Goal: Information Seeking & Learning: Learn about a topic

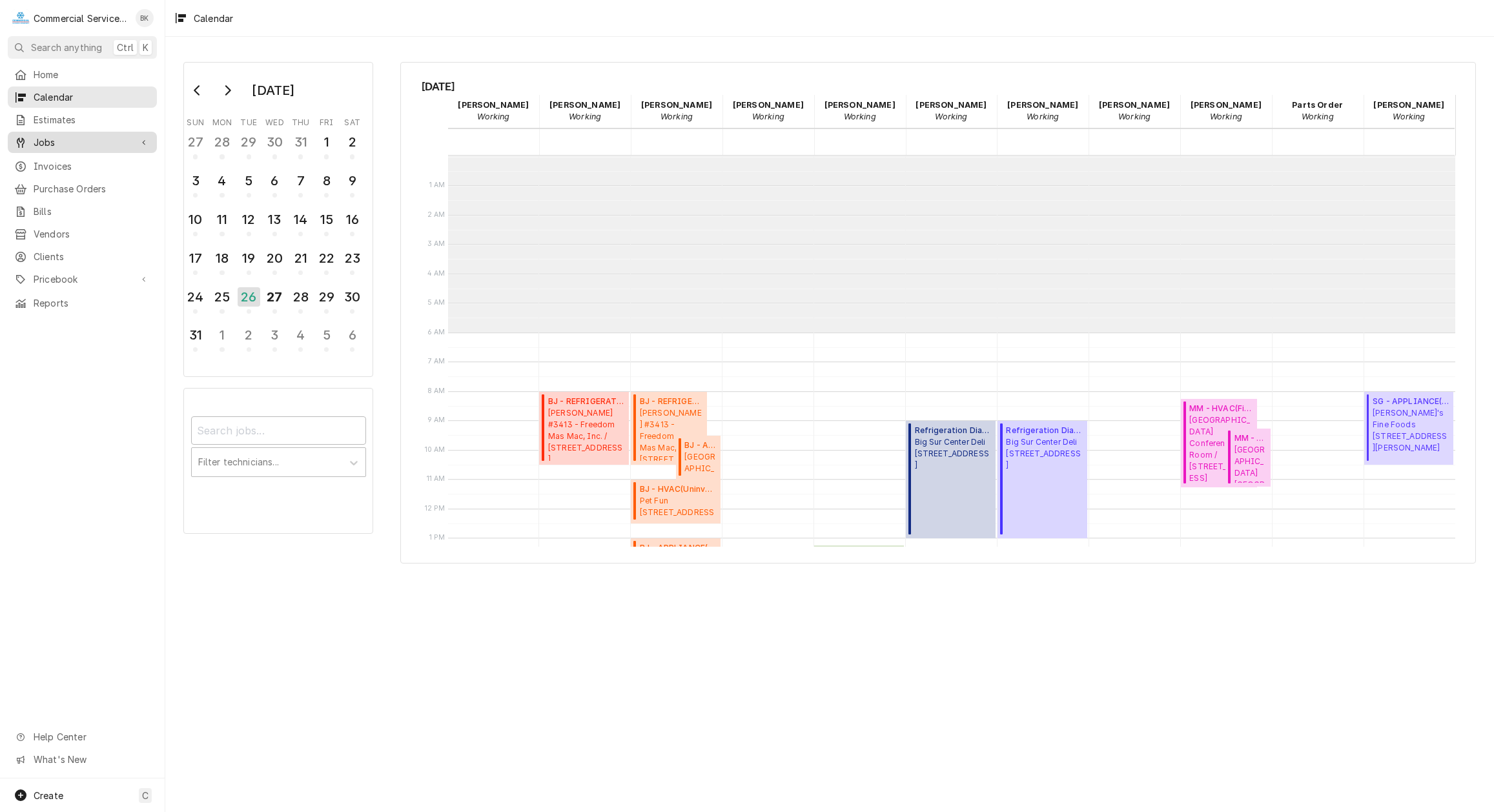
scroll to position [176, 0]
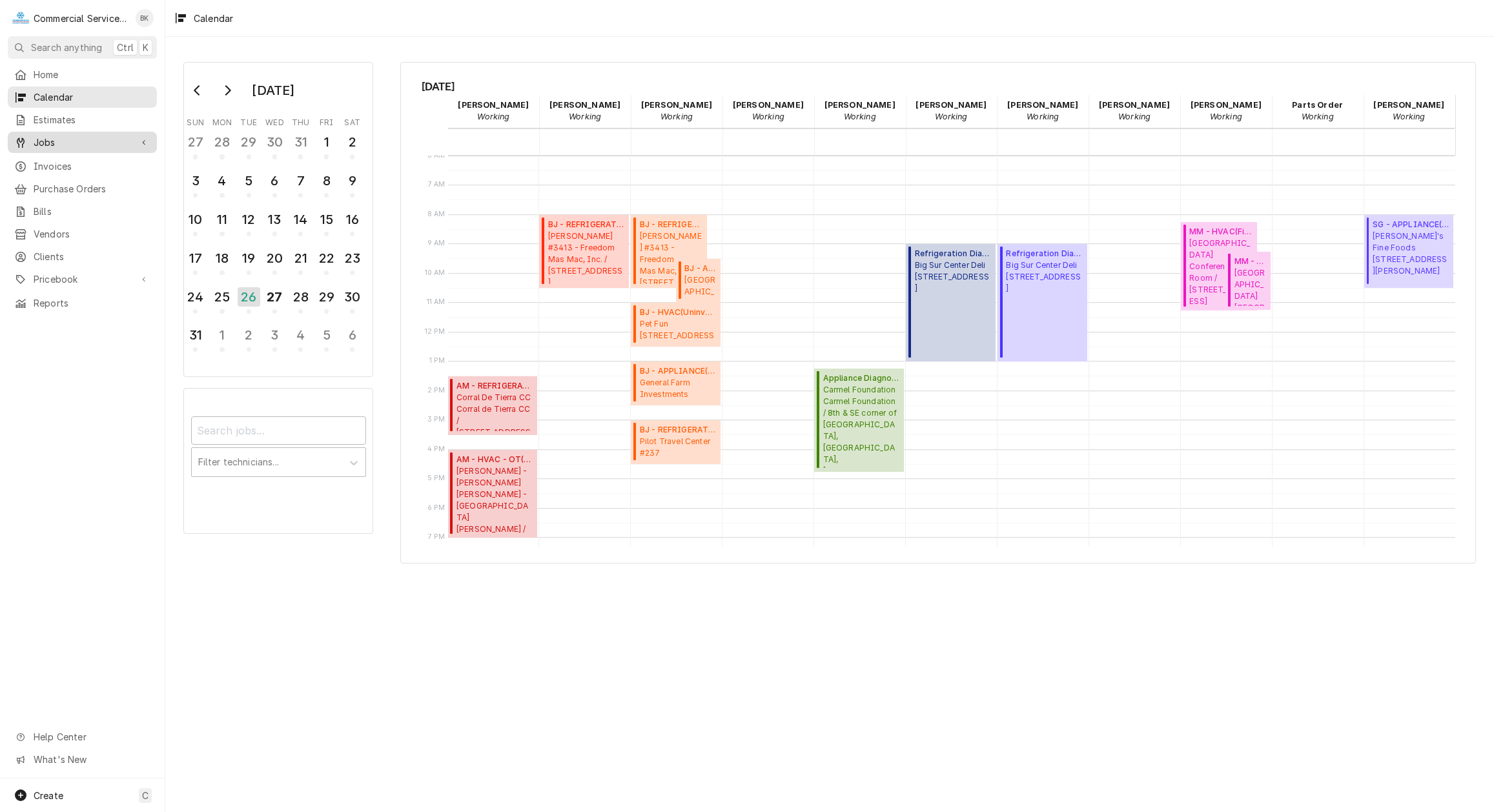
click at [70, 139] on span "Jobs" at bounding box center [82, 143] width 98 height 14
click at [65, 158] on span "Jobs" at bounding box center [92, 165] width 117 height 14
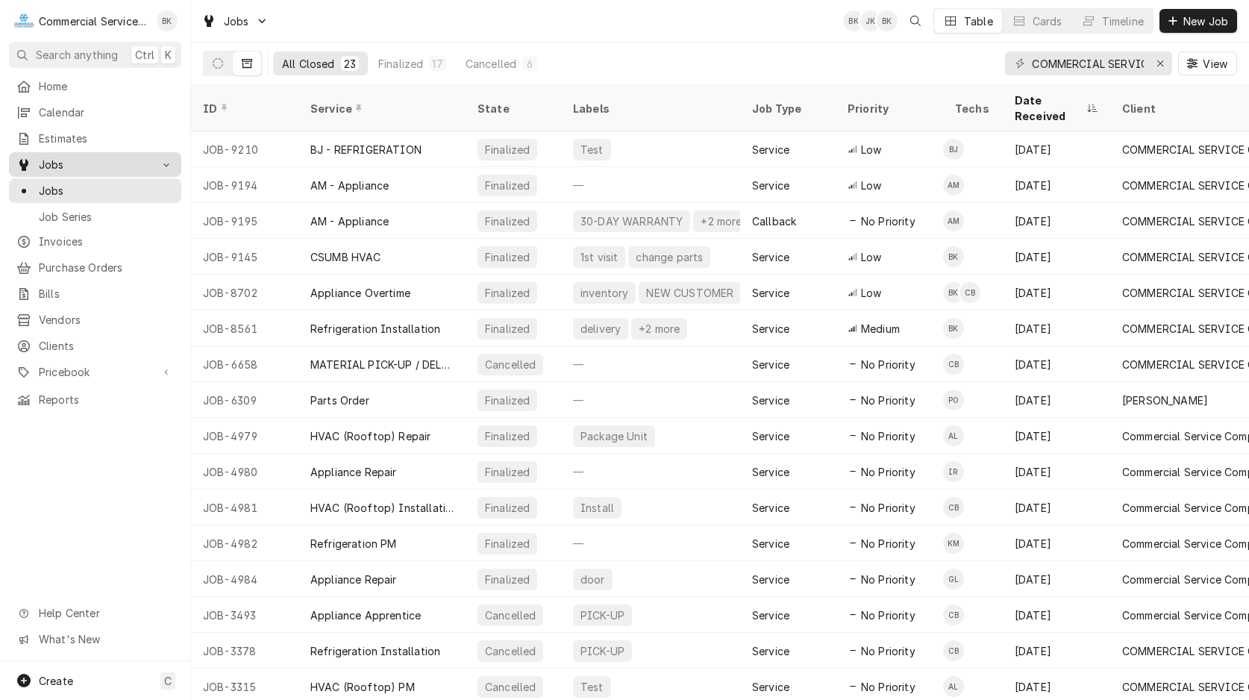
click at [62, 164] on span "Jobs" at bounding box center [95, 165] width 113 height 16
click at [73, 166] on span "Jobs" at bounding box center [95, 165] width 113 height 16
click at [60, 161] on span "Jobs" at bounding box center [95, 165] width 113 height 16
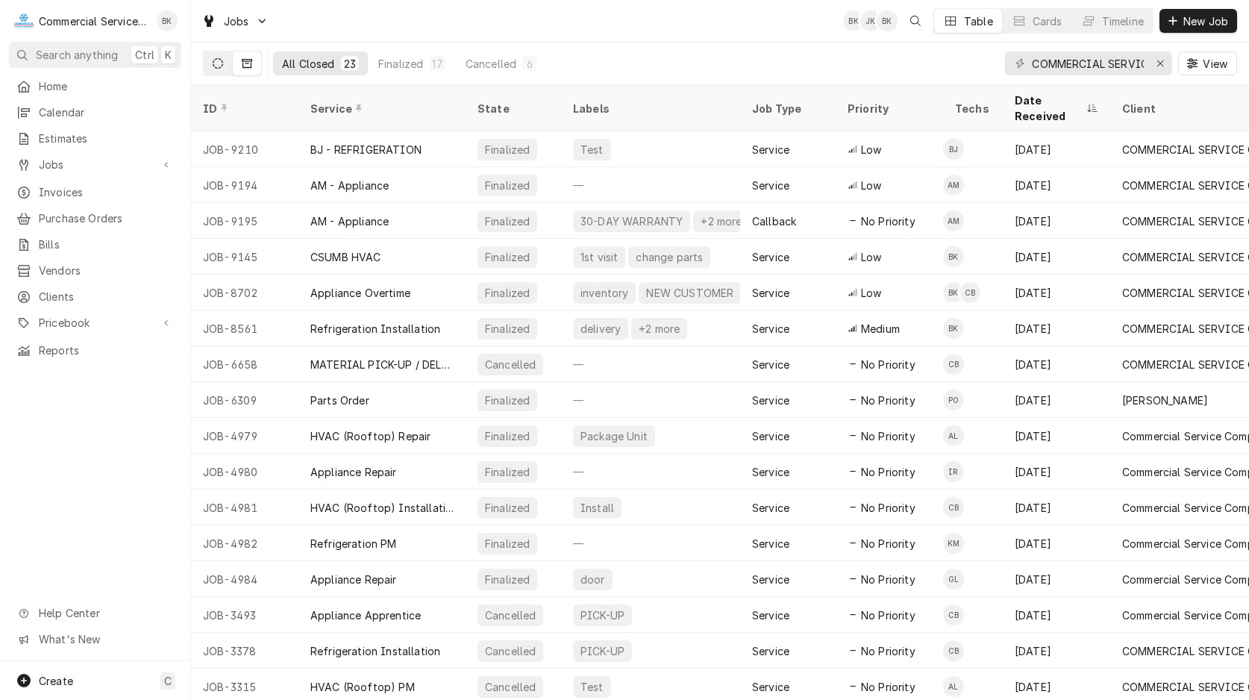
click at [210, 63] on button "Dynamic Content Wrapper" at bounding box center [218, 63] width 28 height 24
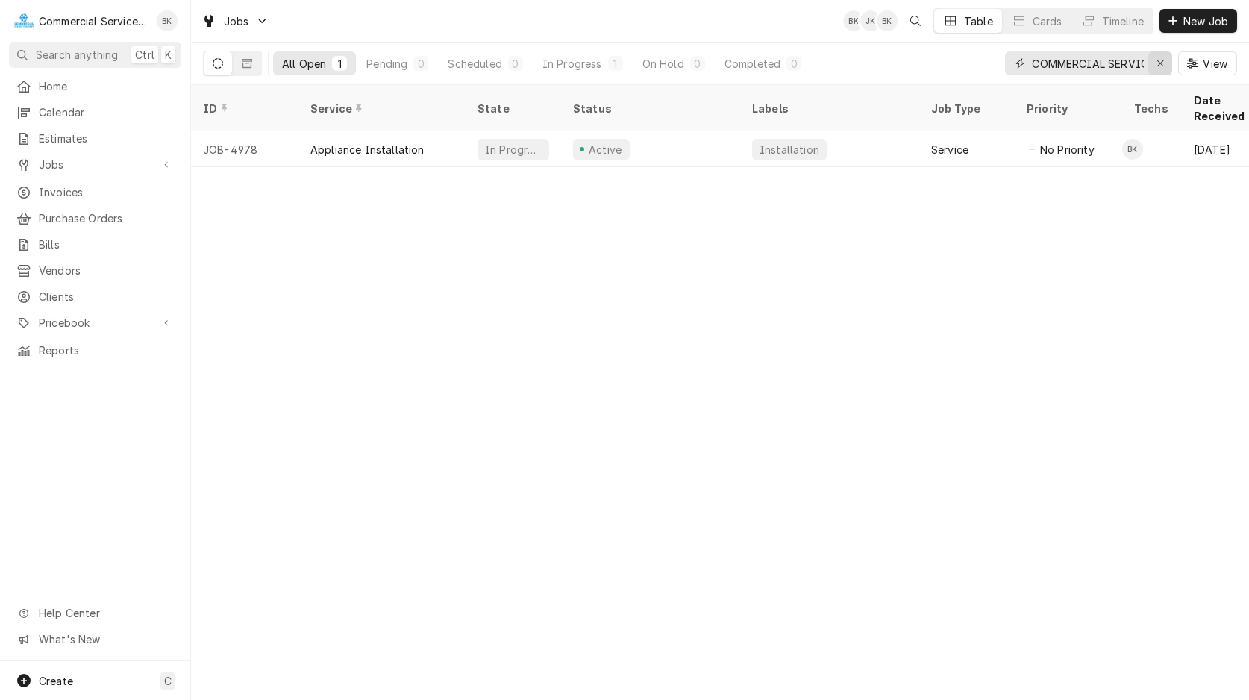
click at [1169, 62] on button "Erase input" at bounding box center [1160, 63] width 24 height 24
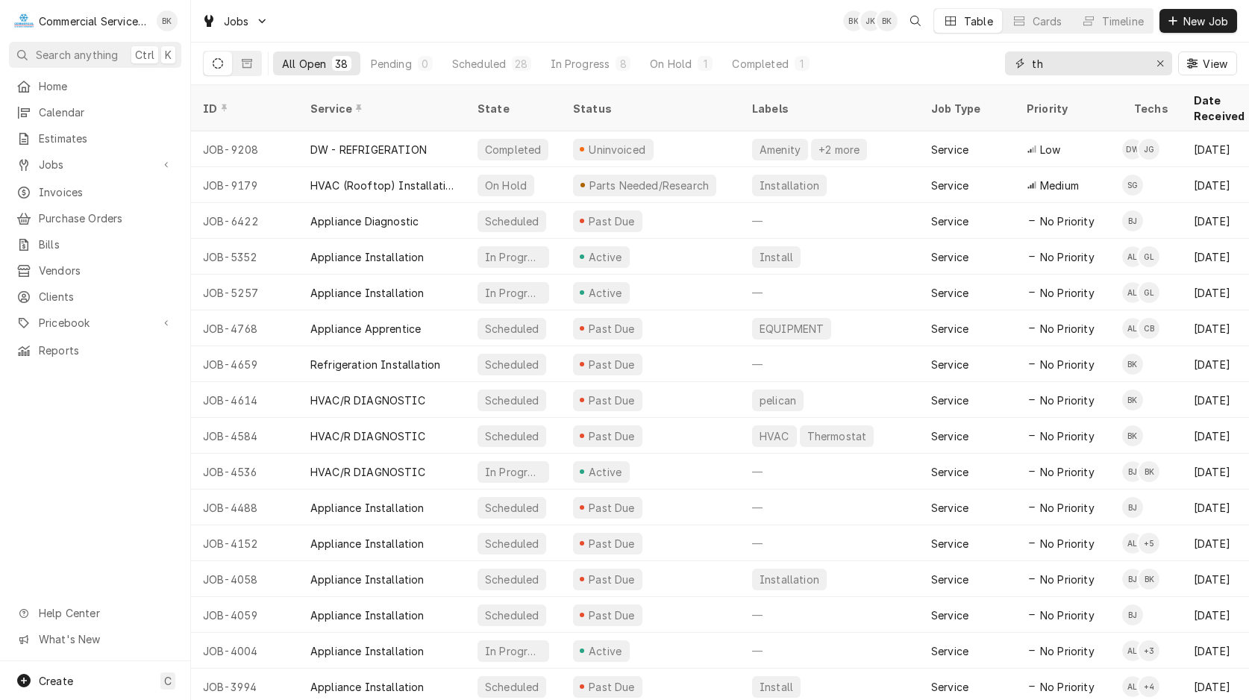
type input "t"
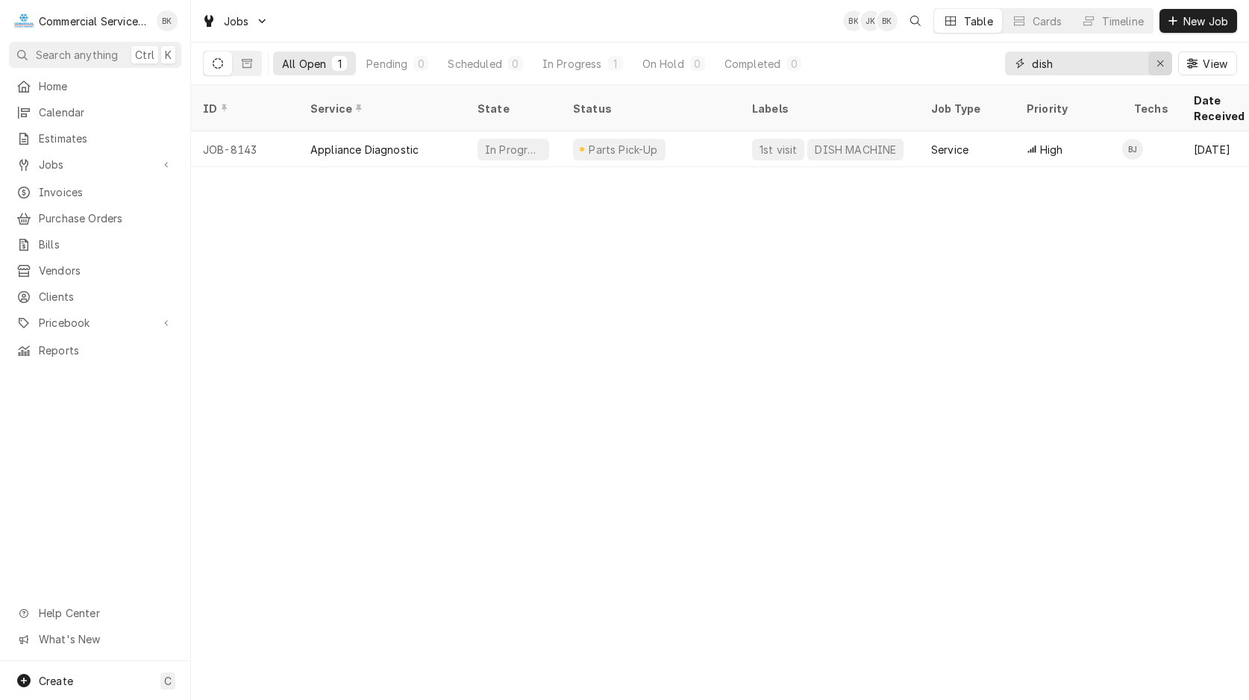
type input "dish"
click at [1166, 62] on div "Erase input" at bounding box center [1160, 63] width 15 height 15
type input "mpusd"
click at [243, 75] on button "Dynamic Content Wrapper" at bounding box center [247, 63] width 28 height 24
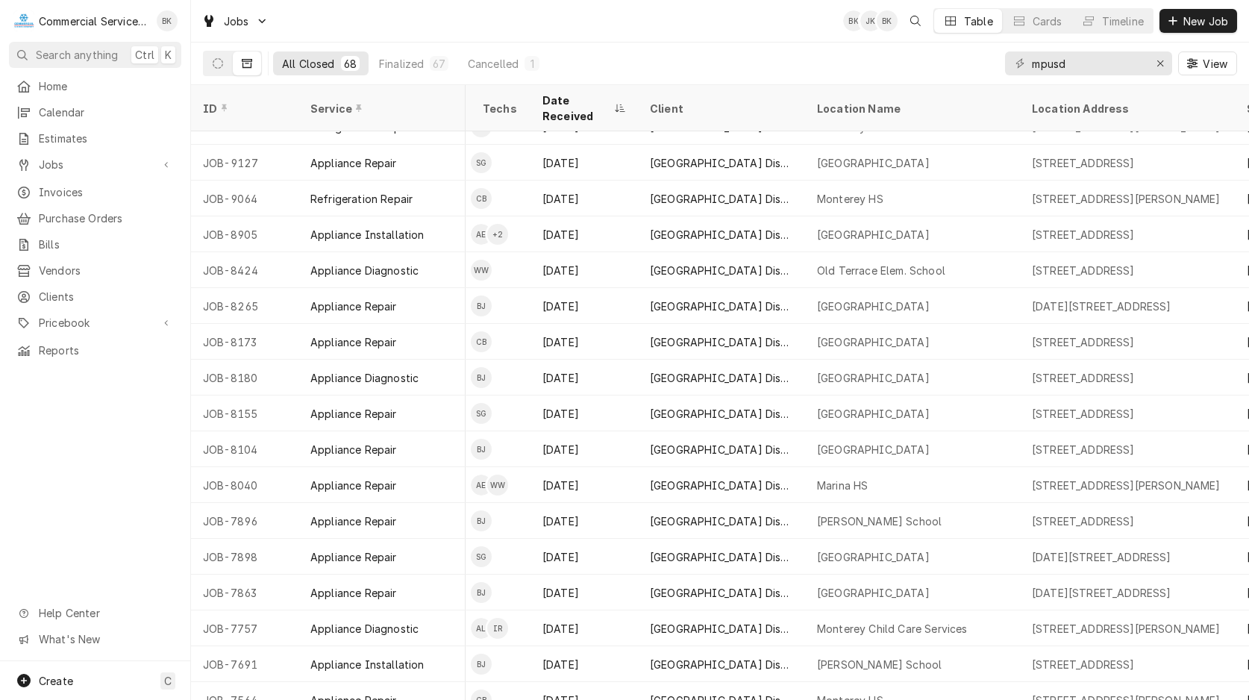
scroll to position [166, 559]
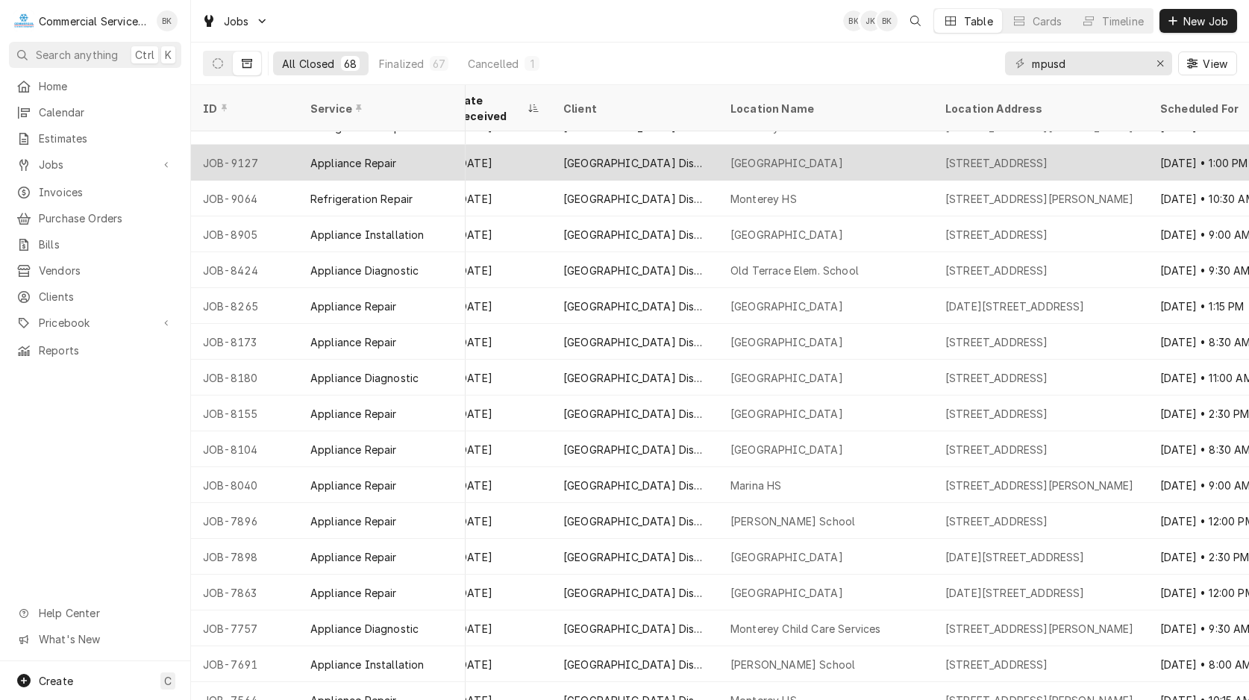
click at [700, 155] on div "[GEOGRAPHIC_DATA] Dist - MPUSD" at bounding box center [634, 163] width 143 height 16
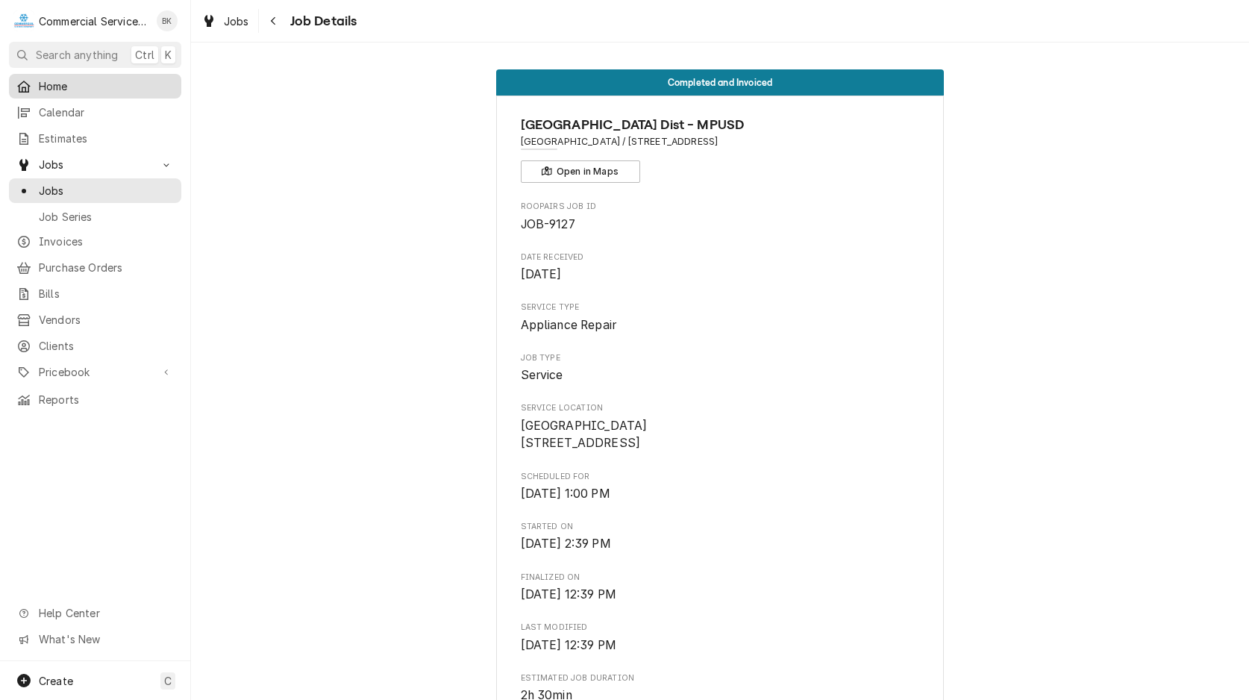
click at [66, 89] on span "Home" at bounding box center [106, 86] width 135 height 16
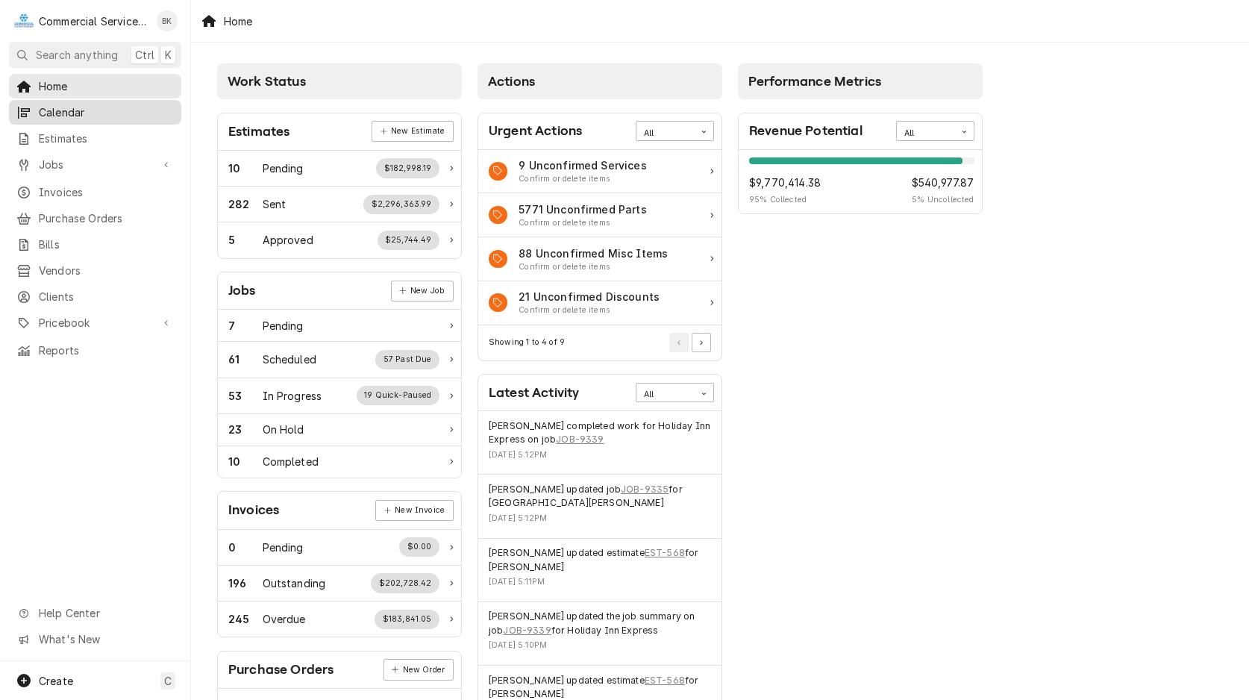
click at [89, 119] on link "Calendar" at bounding box center [95, 112] width 172 height 25
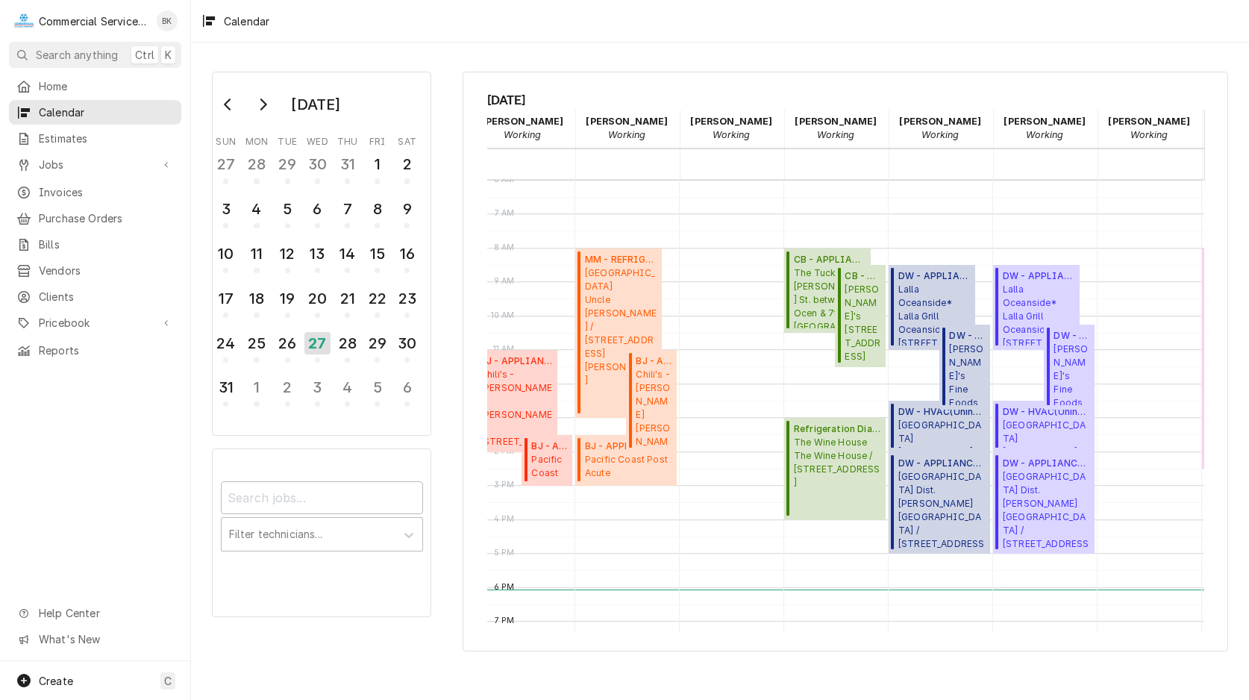
scroll to position [0, 152]
click at [1053, 422] on span "Santa Rita Union School District - MD GAVILAN VIEW M.S. / 18250 Van Buren Ave, …" at bounding box center [1045, 433] width 87 height 28
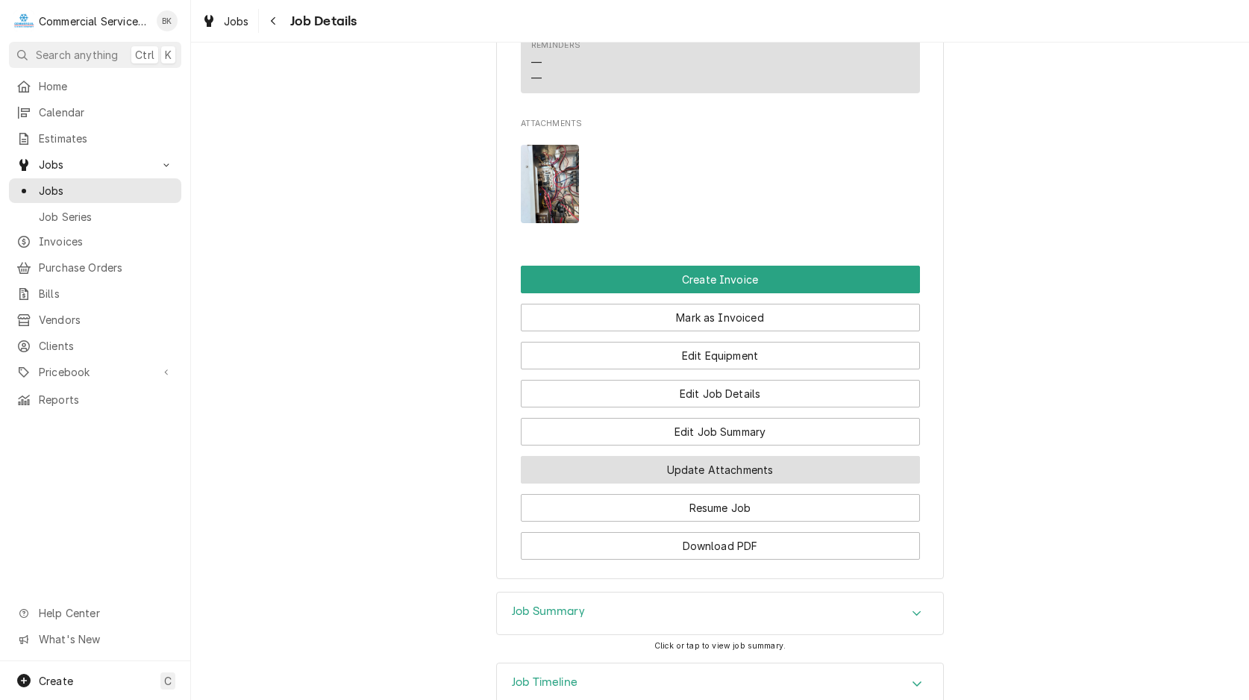
scroll to position [1263, 0]
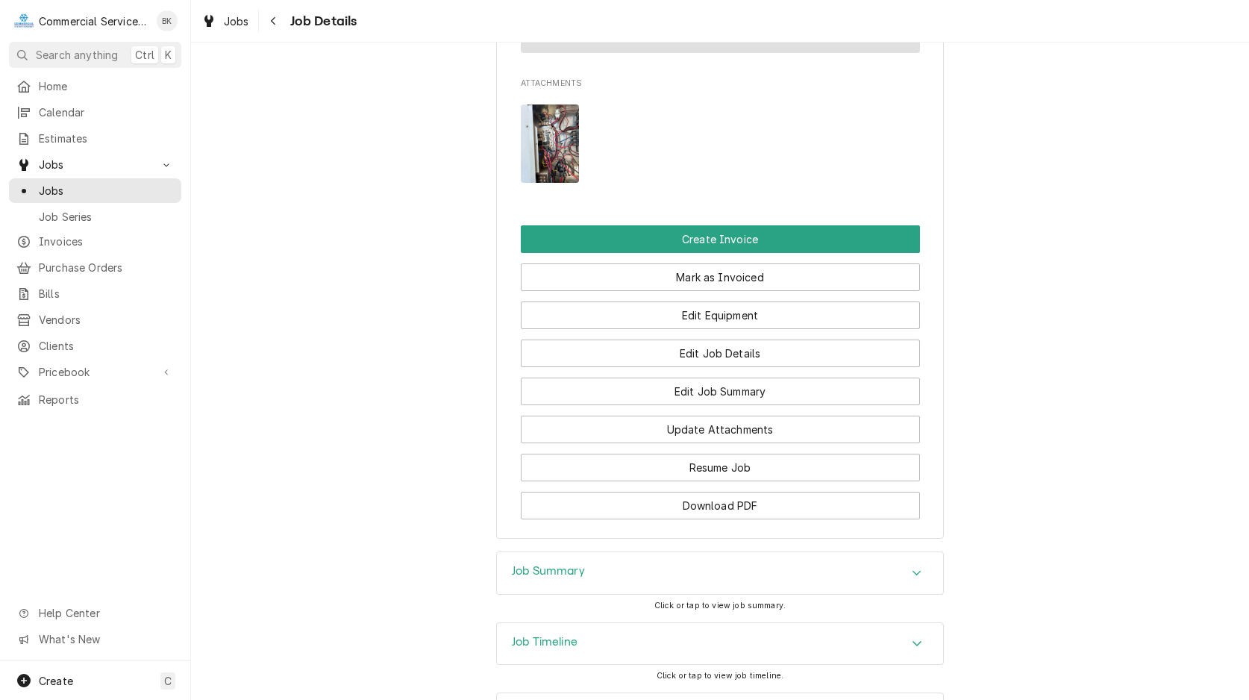
click at [725, 552] on div "Job Summary" at bounding box center [720, 573] width 446 height 42
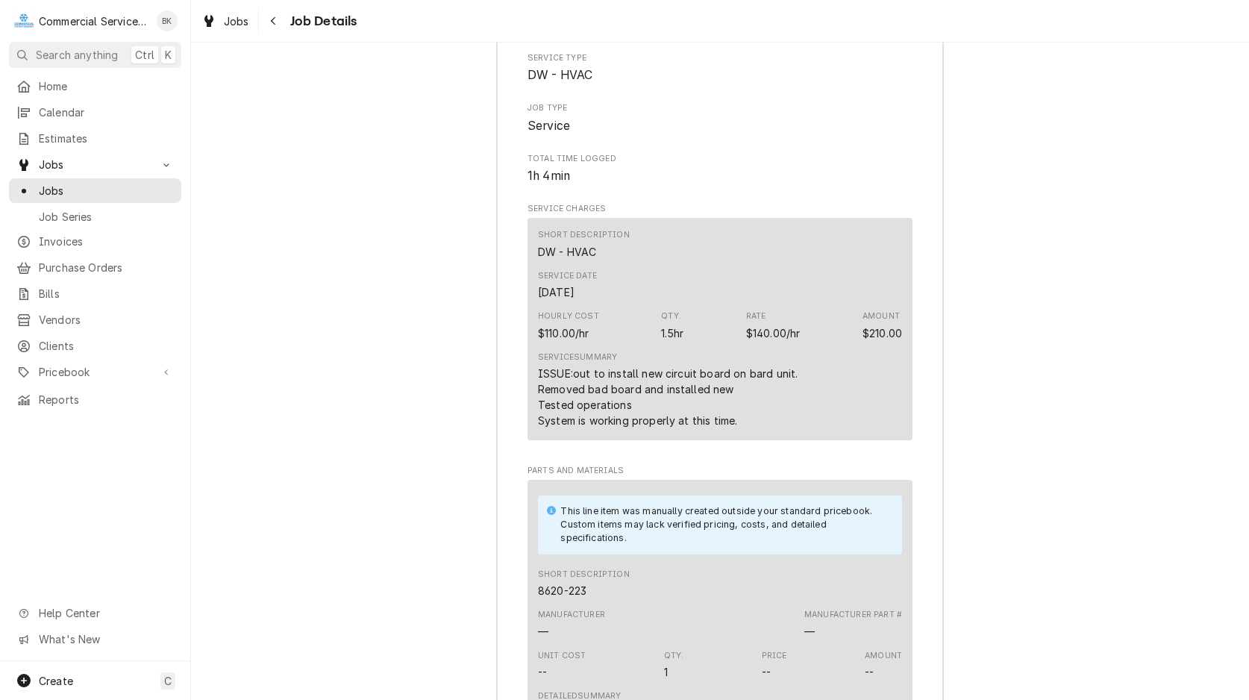
scroll to position [1567, 0]
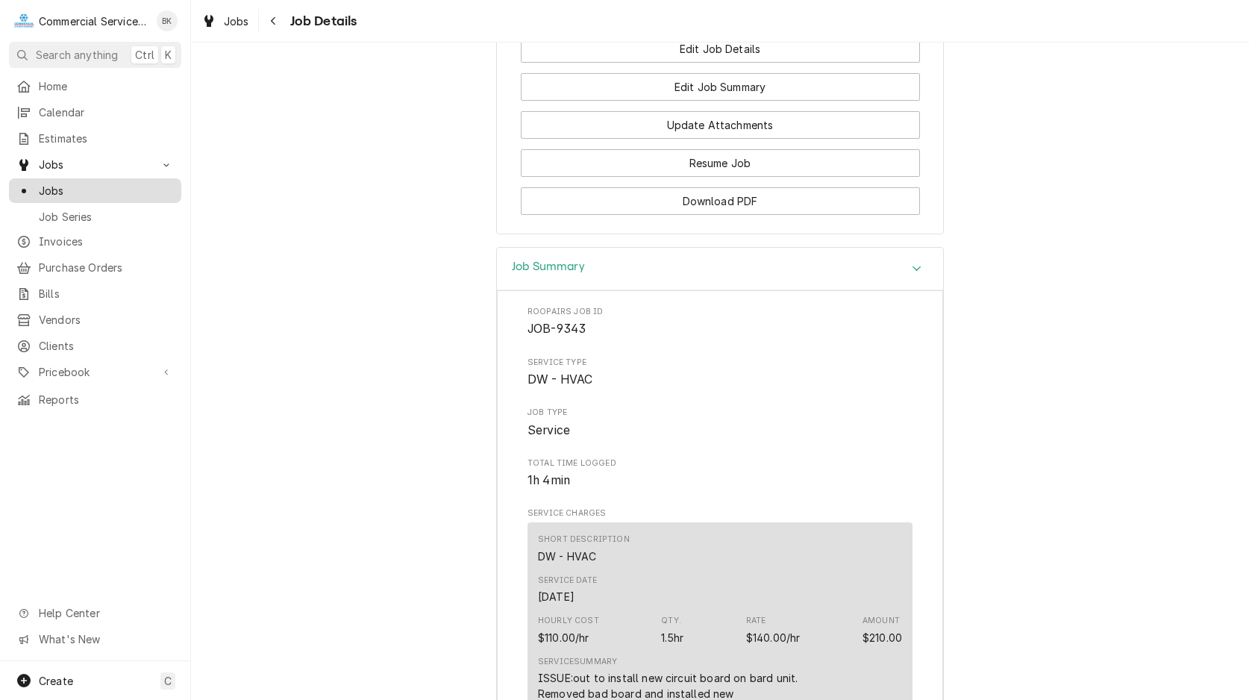
click at [61, 183] on span "Jobs" at bounding box center [106, 191] width 135 height 16
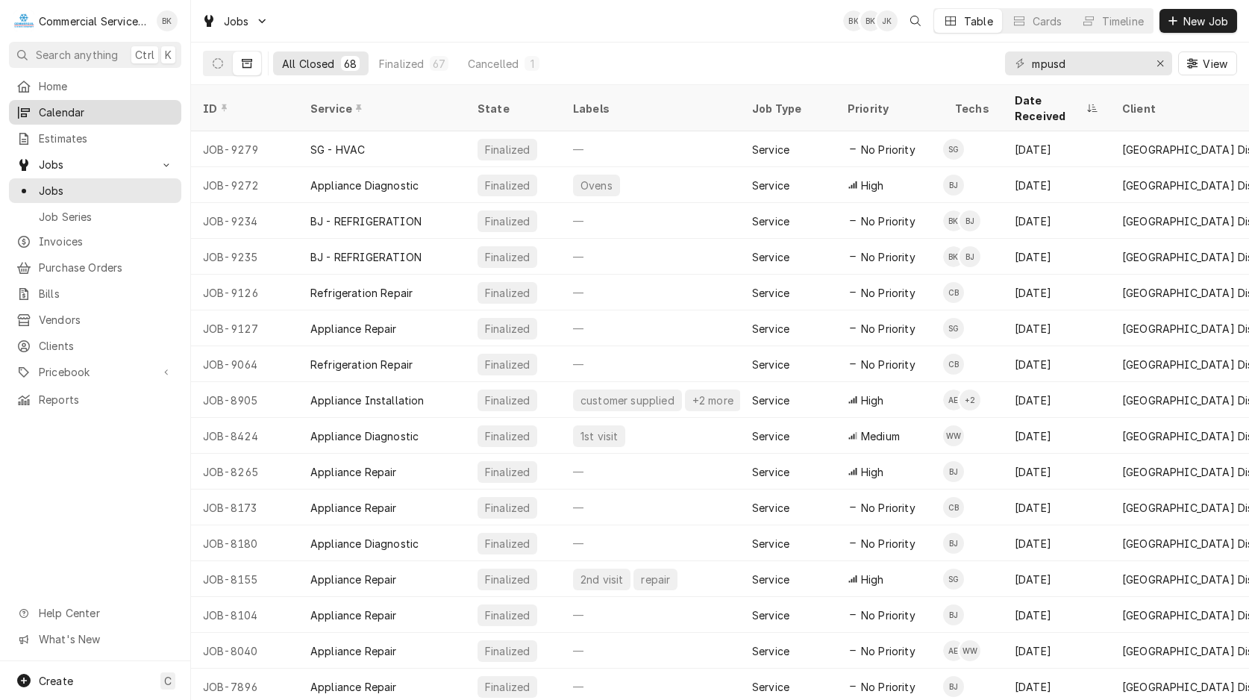
click at [72, 119] on link "Calendar" at bounding box center [95, 112] width 172 height 25
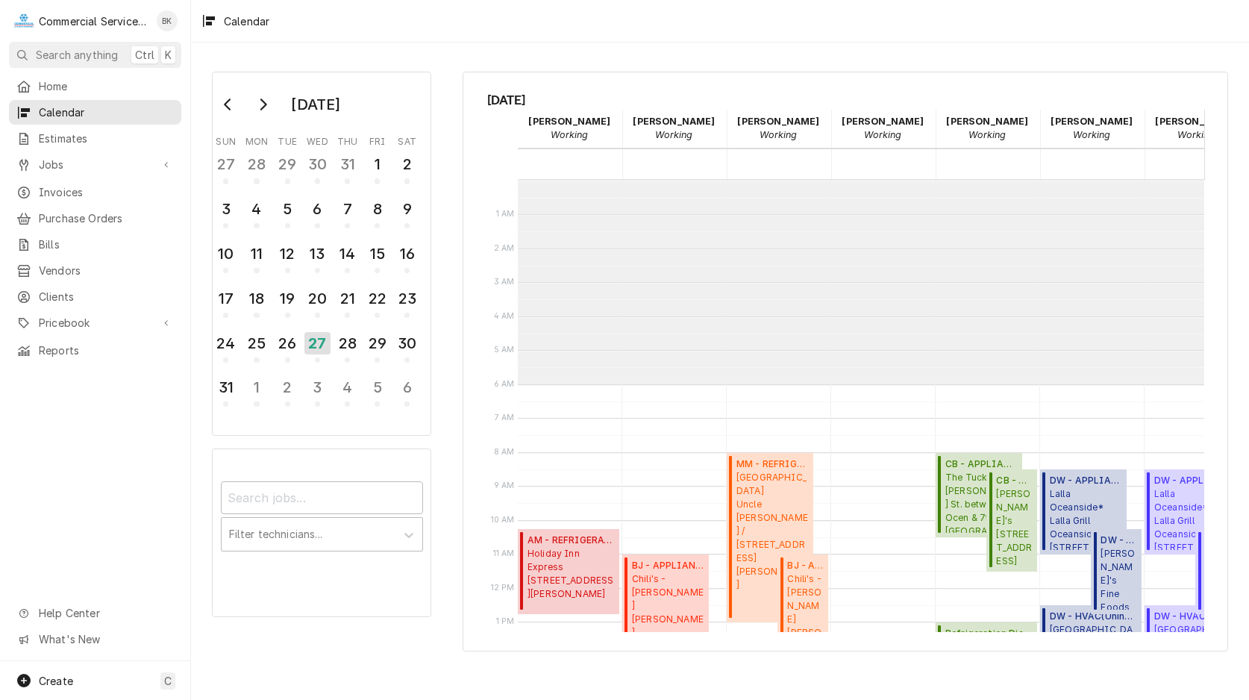
scroll to position [204, 0]
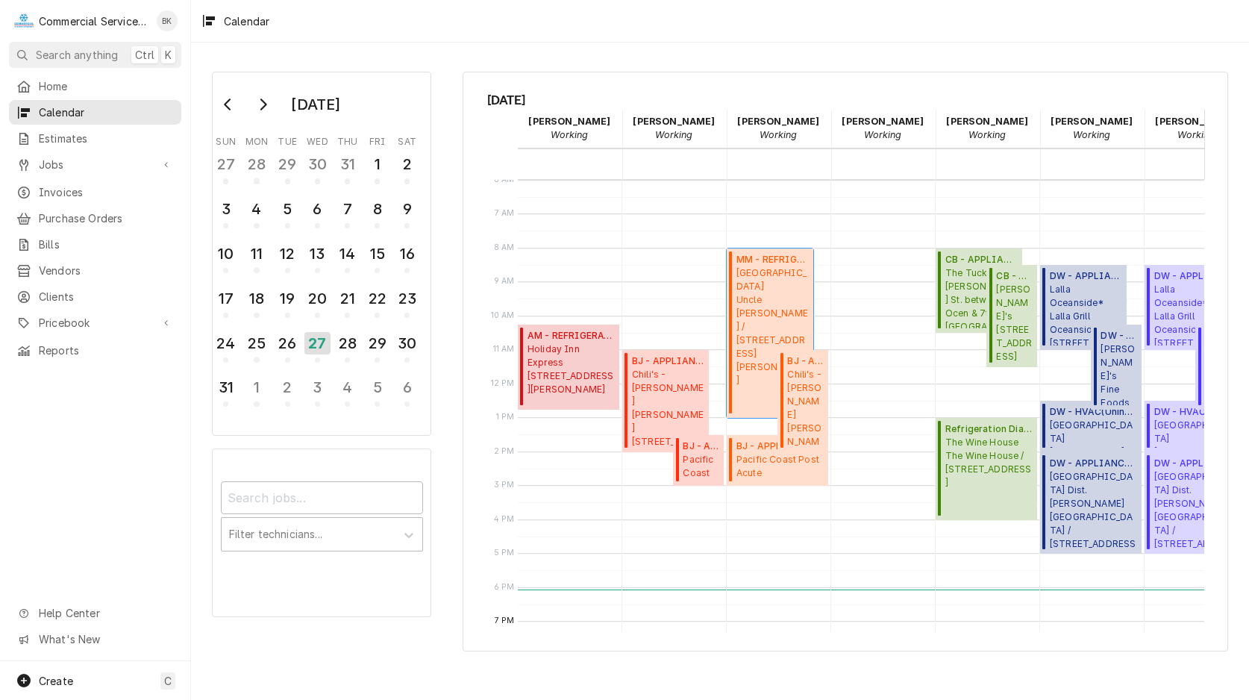
click at [771, 307] on span "Gilroy Gardens Theme Park Uncle Johns / 3050 Hecker Pass Hwy, Gilroy, CA 95020" at bounding box center [772, 326] width 72 height 121
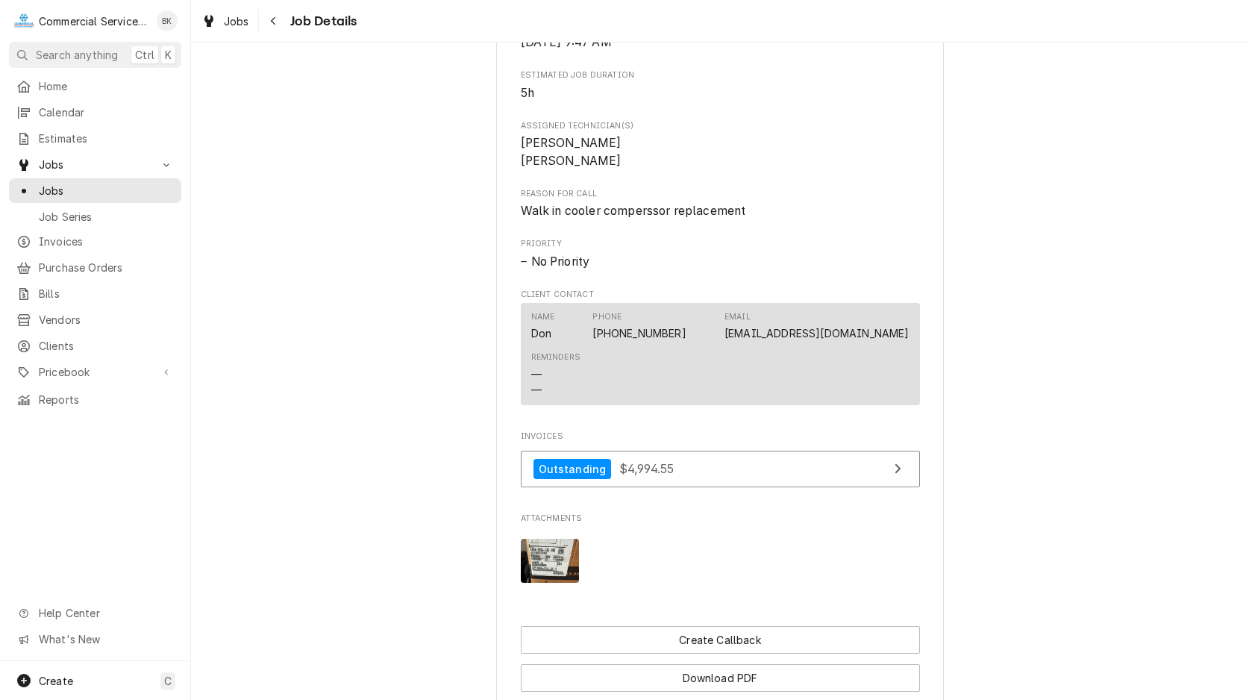
scroll to position [938, 0]
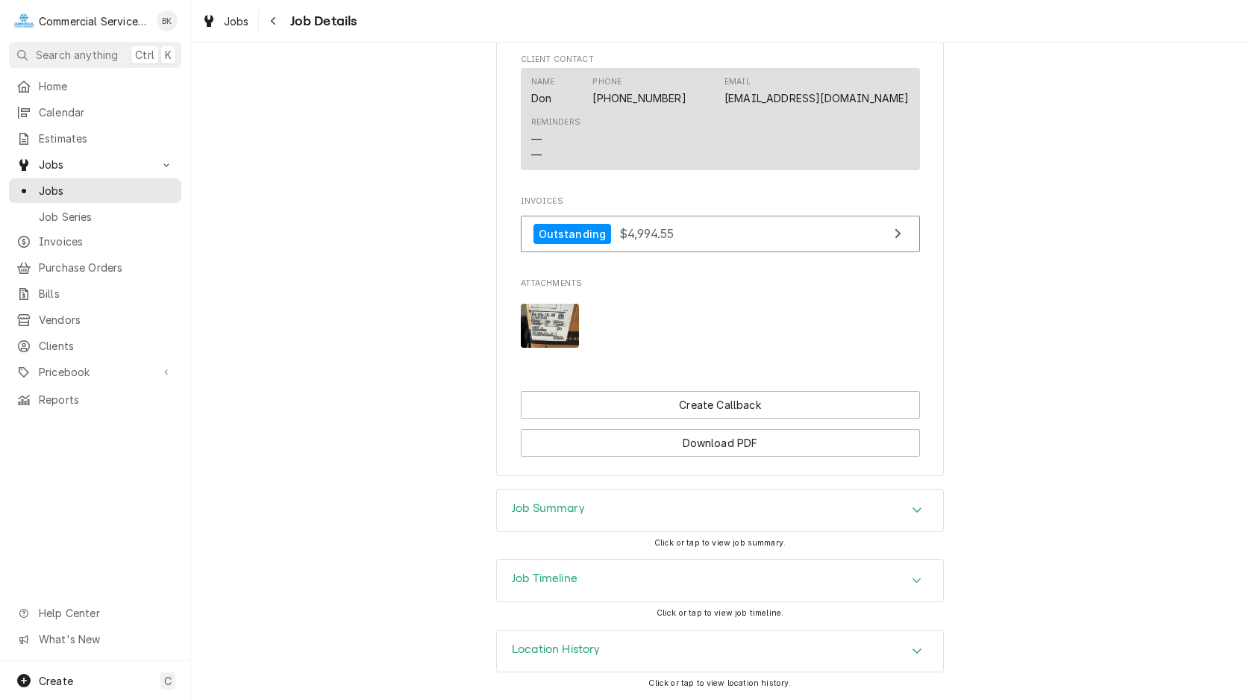
click at [611, 498] on div "Job Summary" at bounding box center [720, 511] width 446 height 42
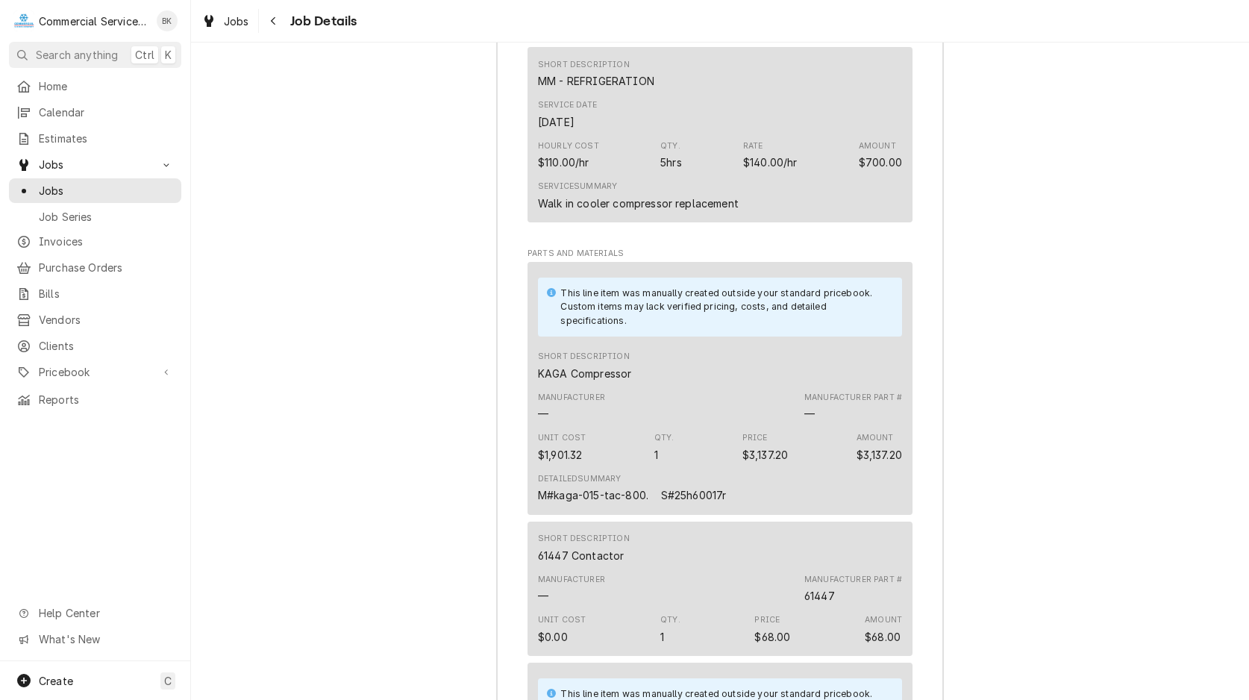
scroll to position [1851, 0]
click at [271, 24] on icon "Navigate back" at bounding box center [273, 21] width 7 height 10
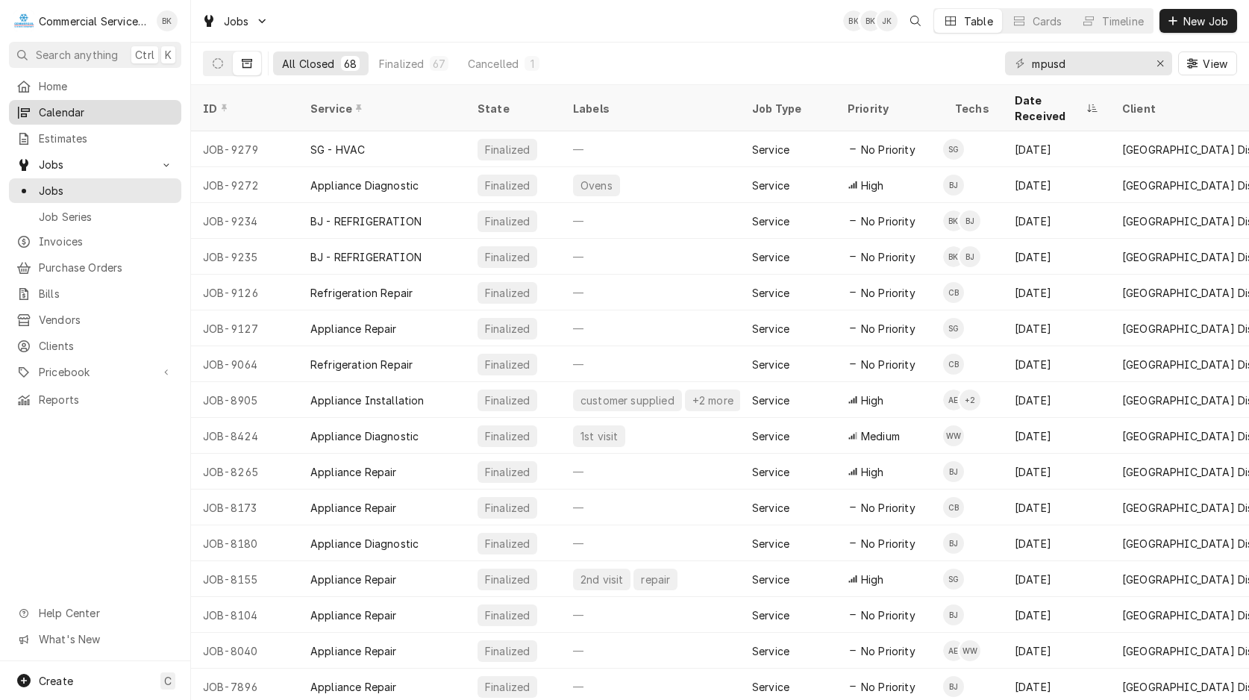
click at [77, 110] on span "Calendar" at bounding box center [106, 112] width 135 height 16
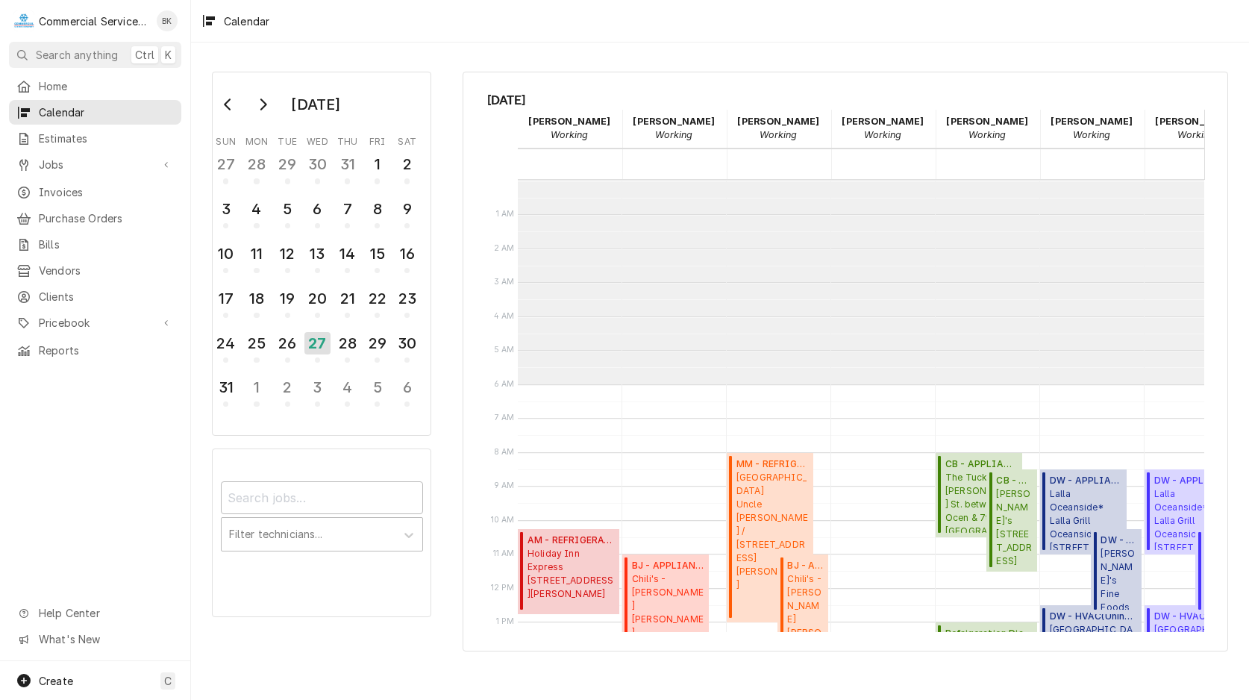
scroll to position [204, 0]
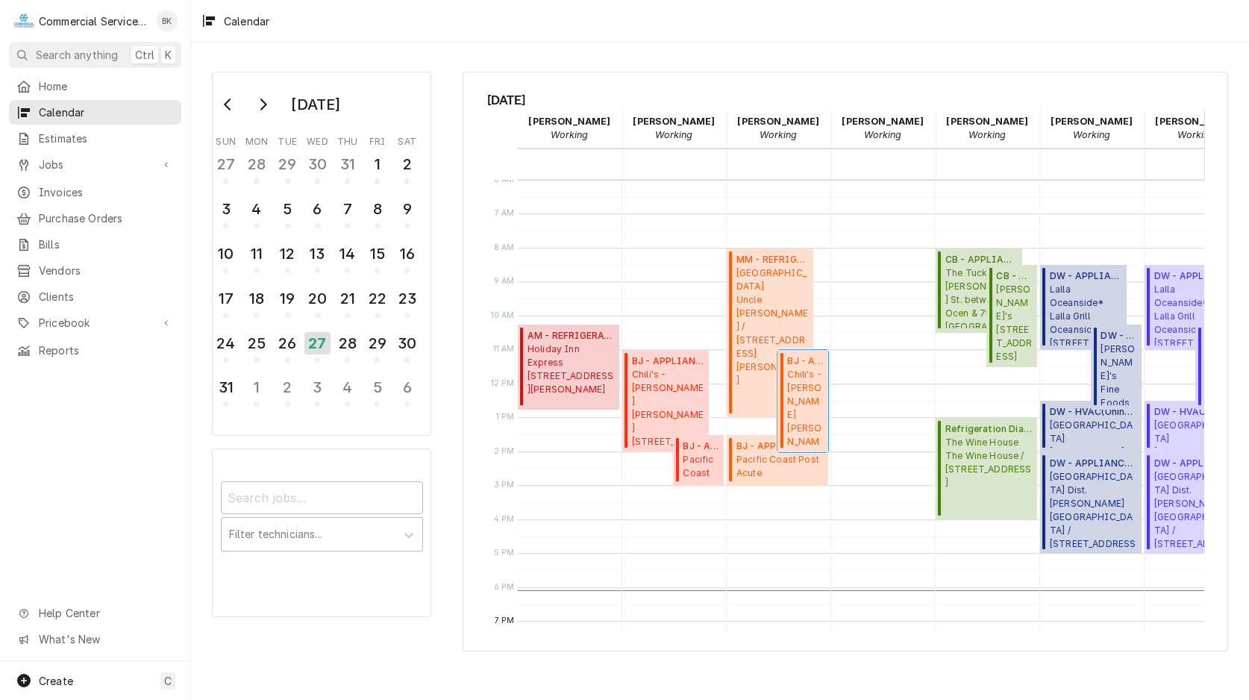
click at [796, 385] on span "Chili's - Morgan Hill 1039 Cochrane, Morgan Hill, CA 95037" at bounding box center [805, 408] width 37 height 80
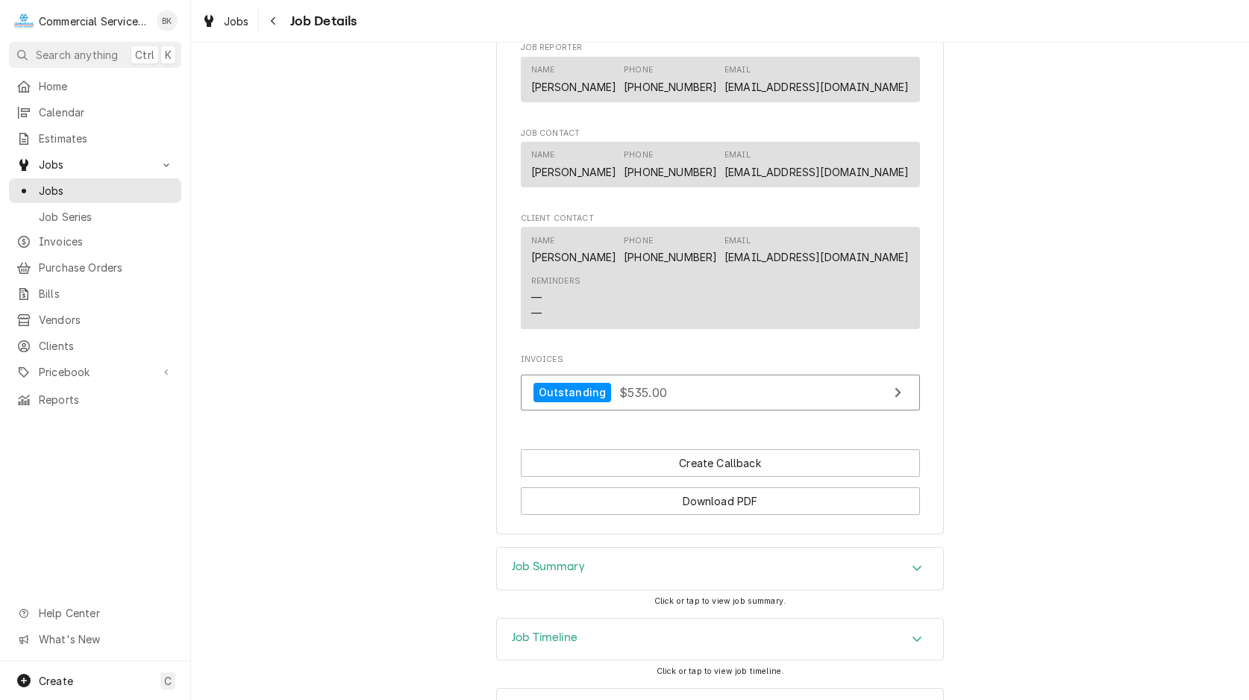
scroll to position [913, 0]
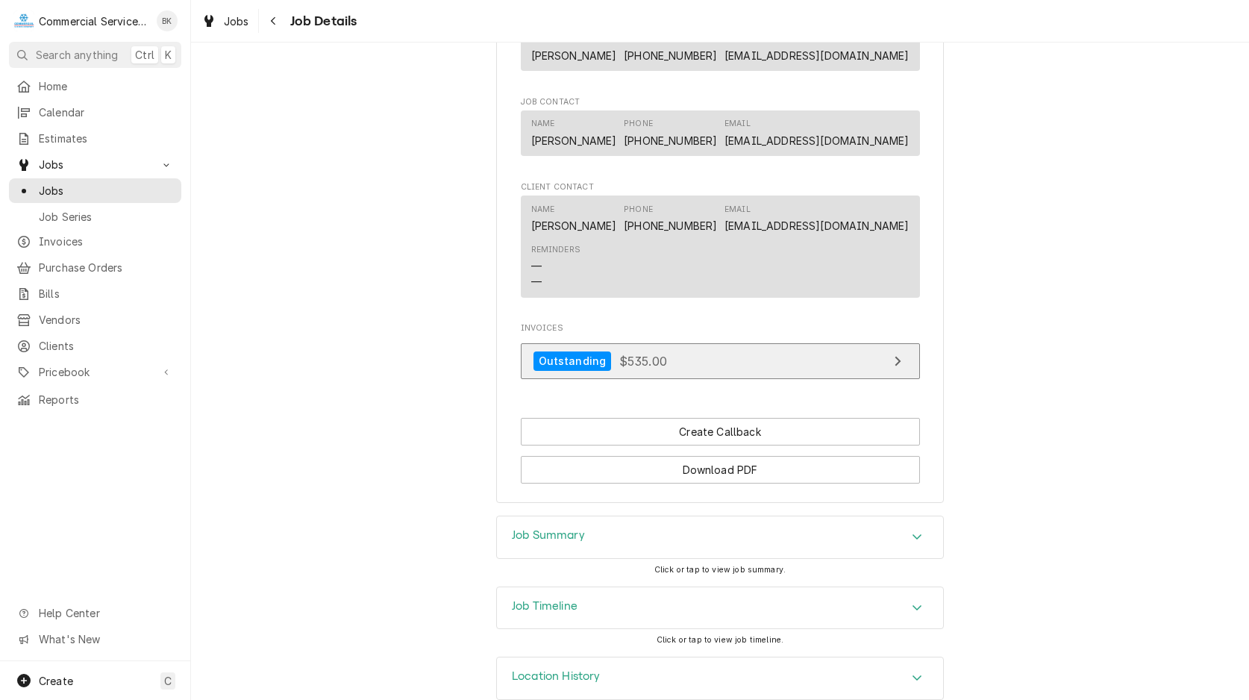
click at [730, 375] on link "Outstanding $535.00" at bounding box center [720, 361] width 399 height 37
click at [761, 558] on div "Job Summary" at bounding box center [720, 537] width 446 height 42
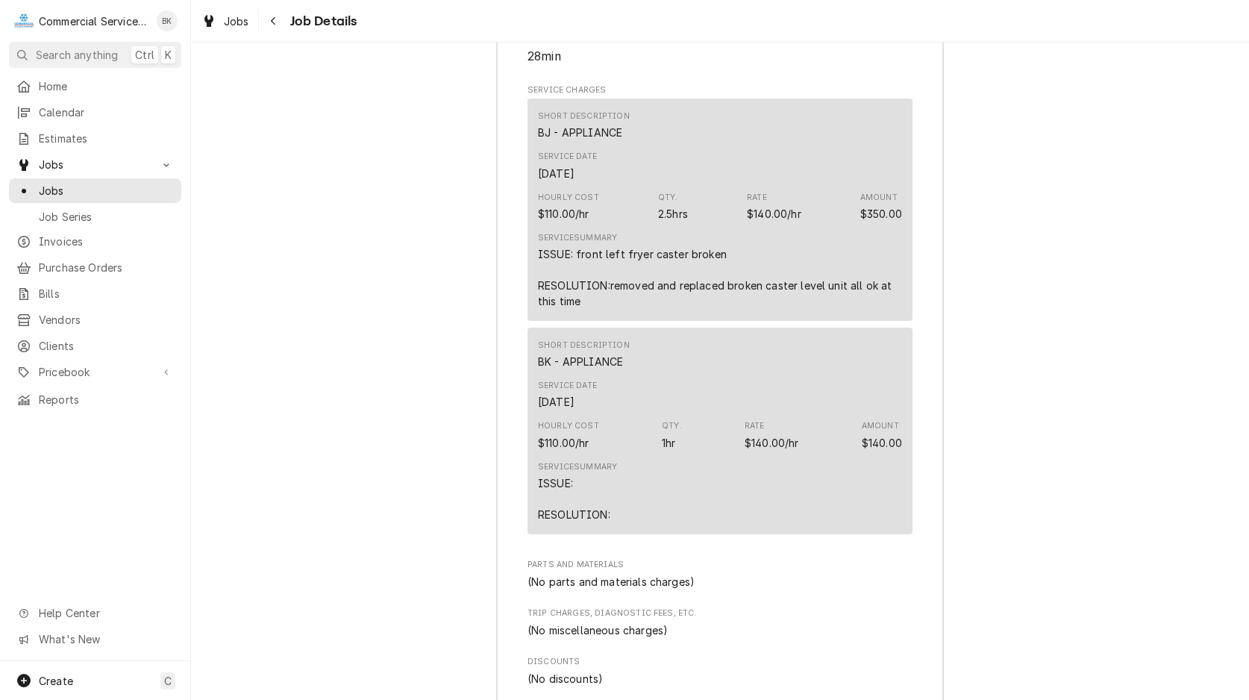
scroll to position [1620, 0]
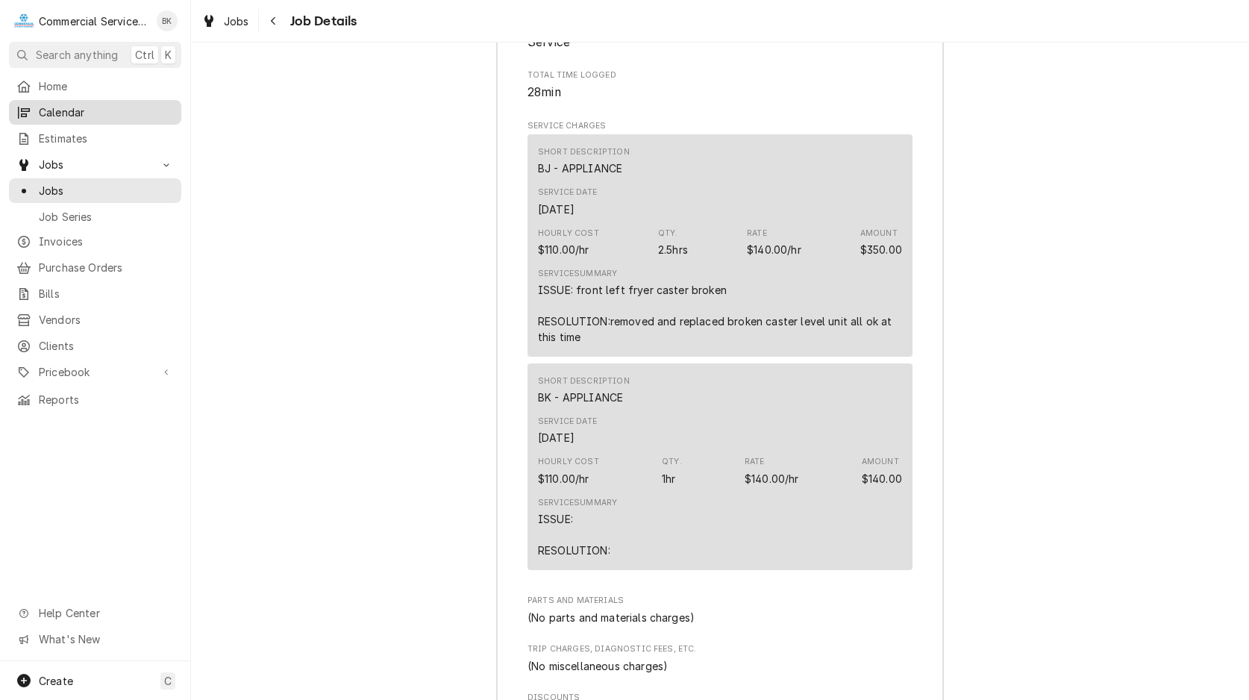
click at [49, 116] on div "Calendar" at bounding box center [95, 112] width 166 height 19
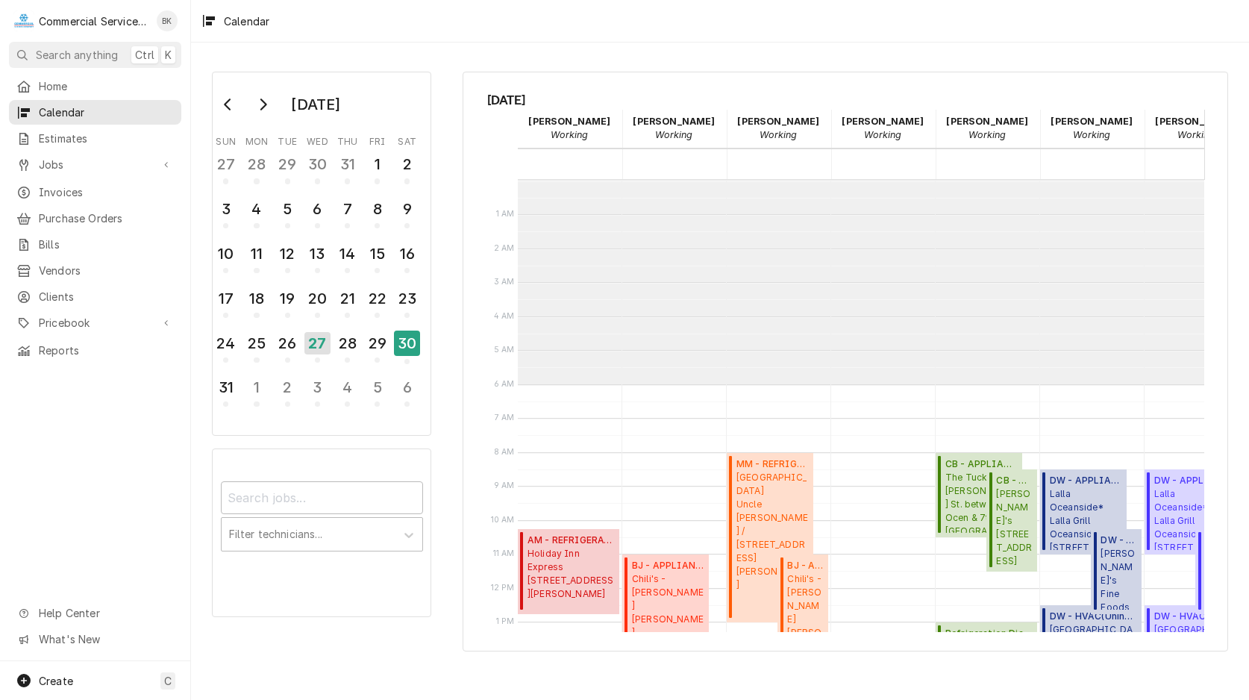
scroll to position [204, 0]
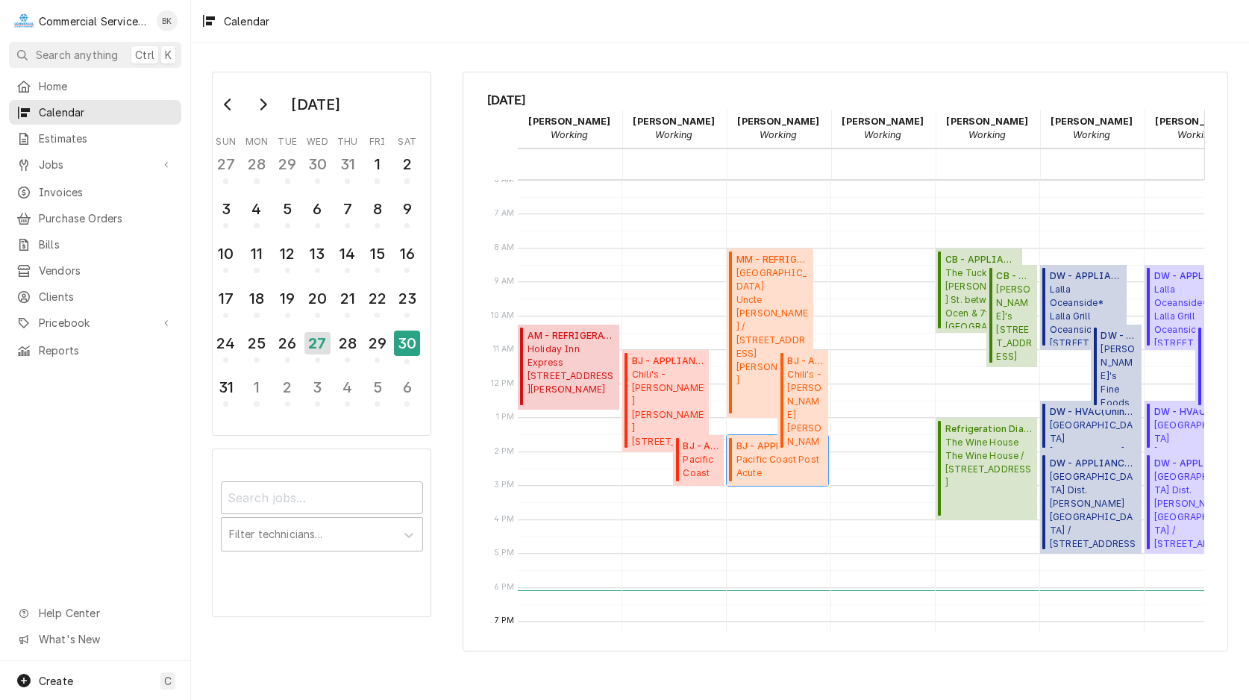
click at [769, 470] on span "Pacific Coast Post Acute [STREET_ADDRESS][PERSON_NAME]" at bounding box center [779, 467] width 87 height 28
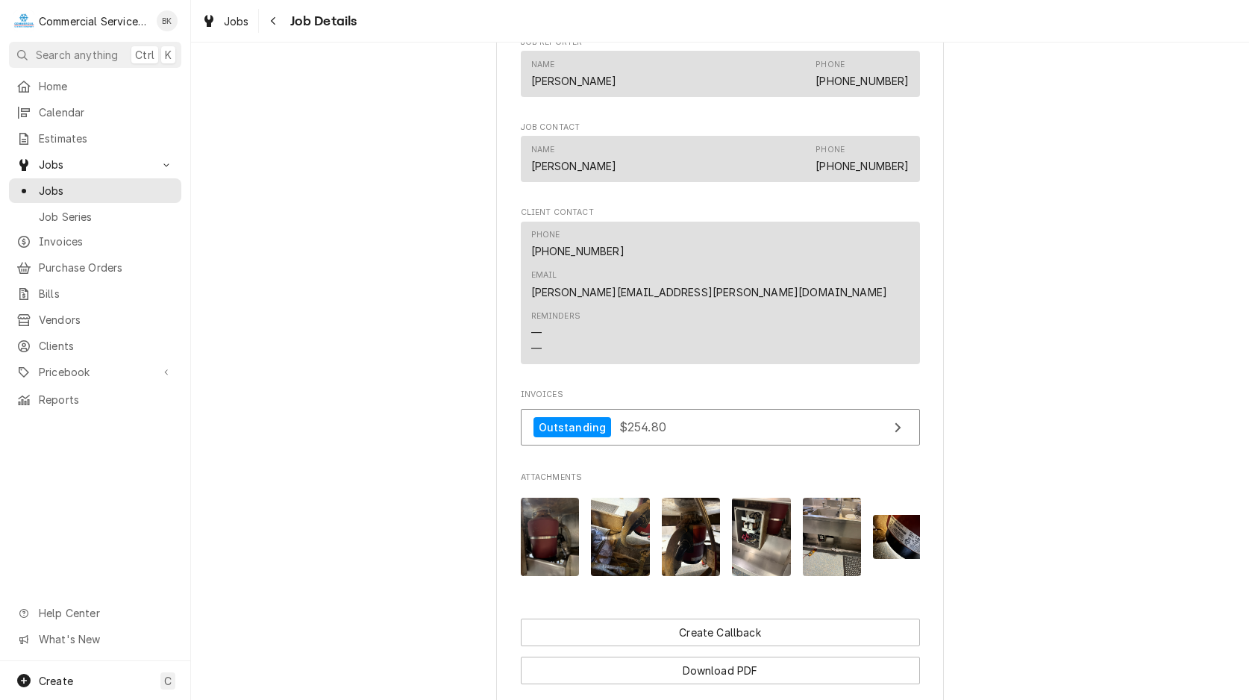
scroll to position [1042, 0]
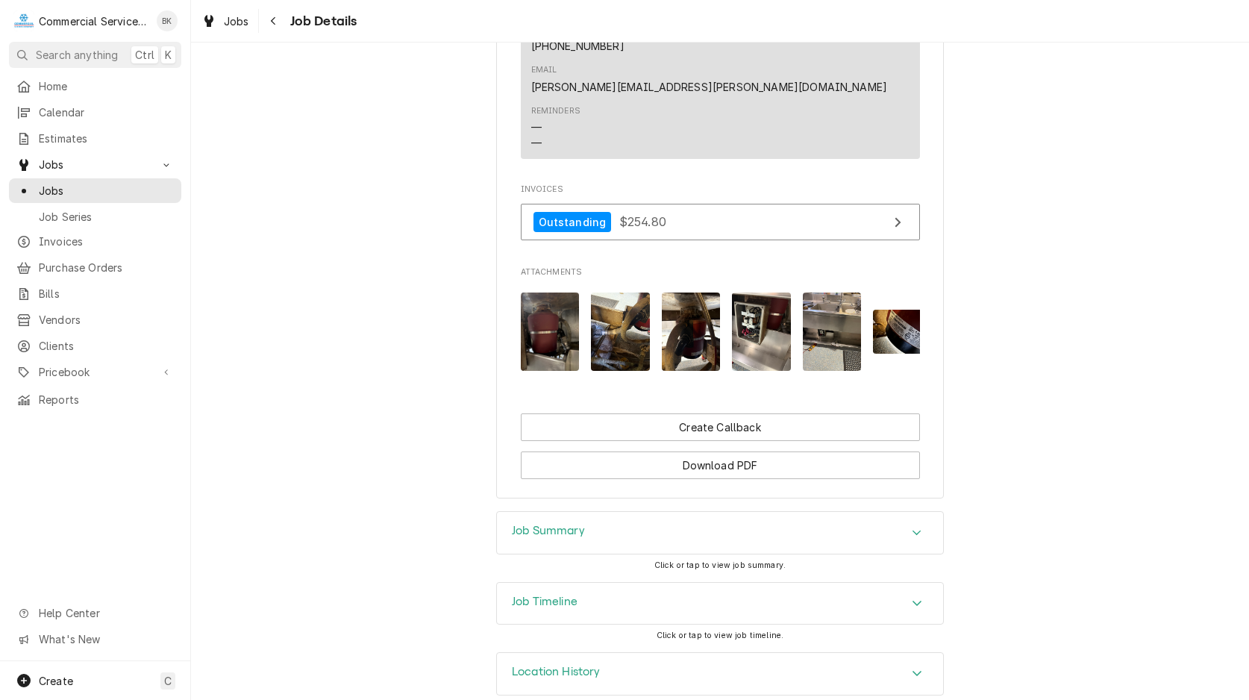
click at [672, 512] on div "Job Summary" at bounding box center [720, 533] width 446 height 42
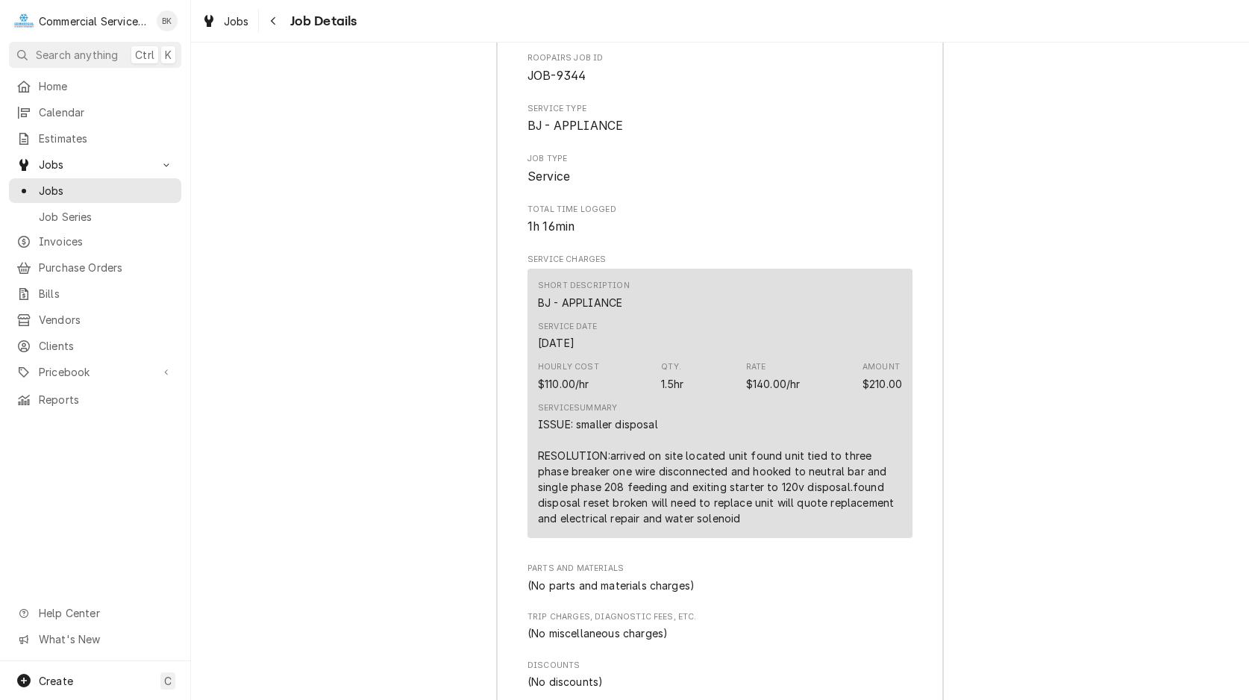
scroll to position [1564, 0]
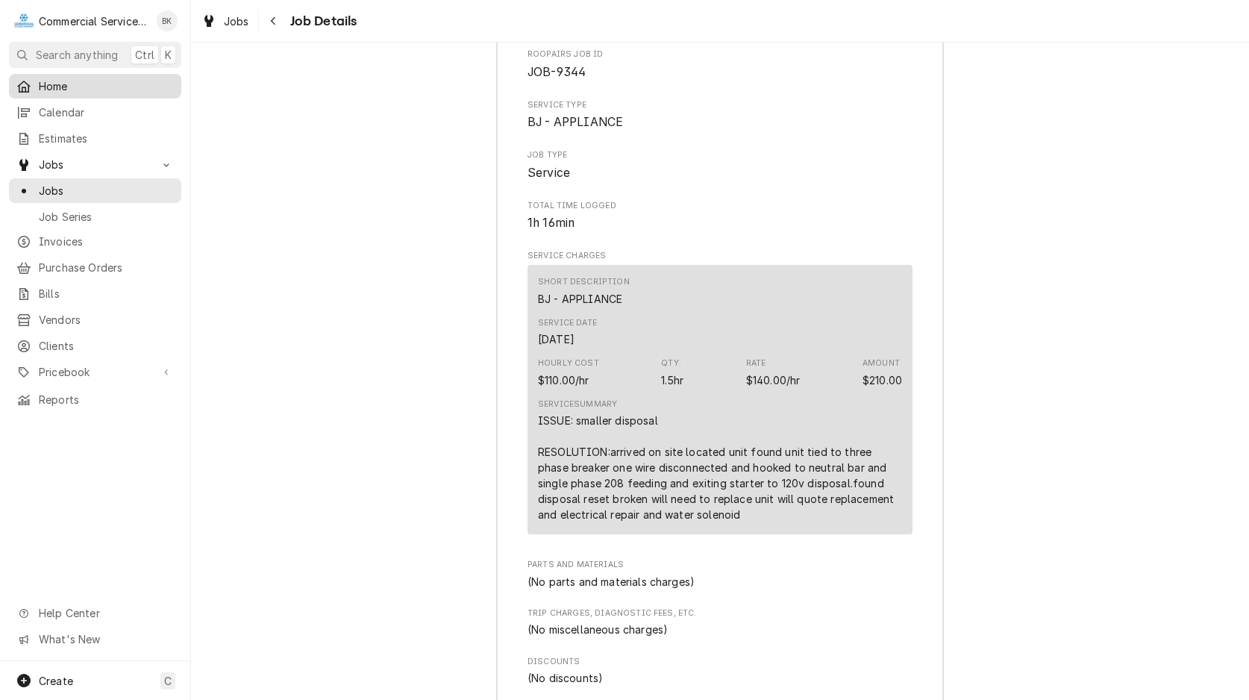
click at [87, 86] on span "Home" at bounding box center [106, 86] width 135 height 16
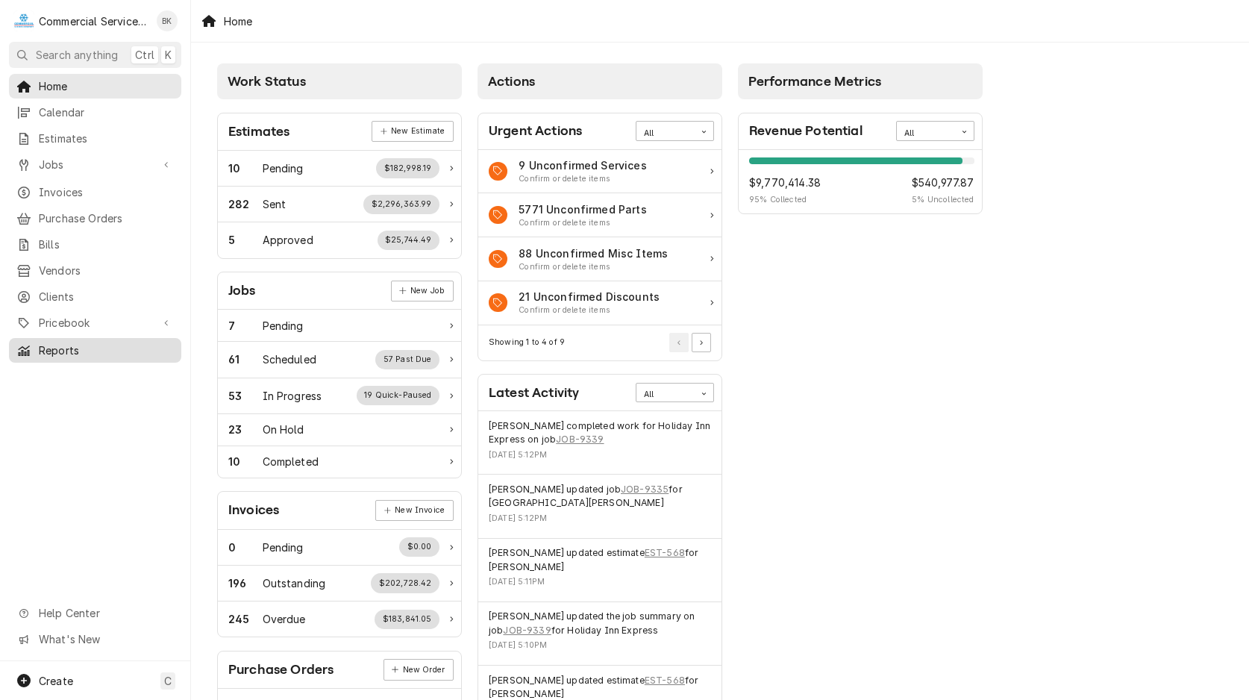
click at [83, 348] on div "Reports" at bounding box center [95, 350] width 166 height 19
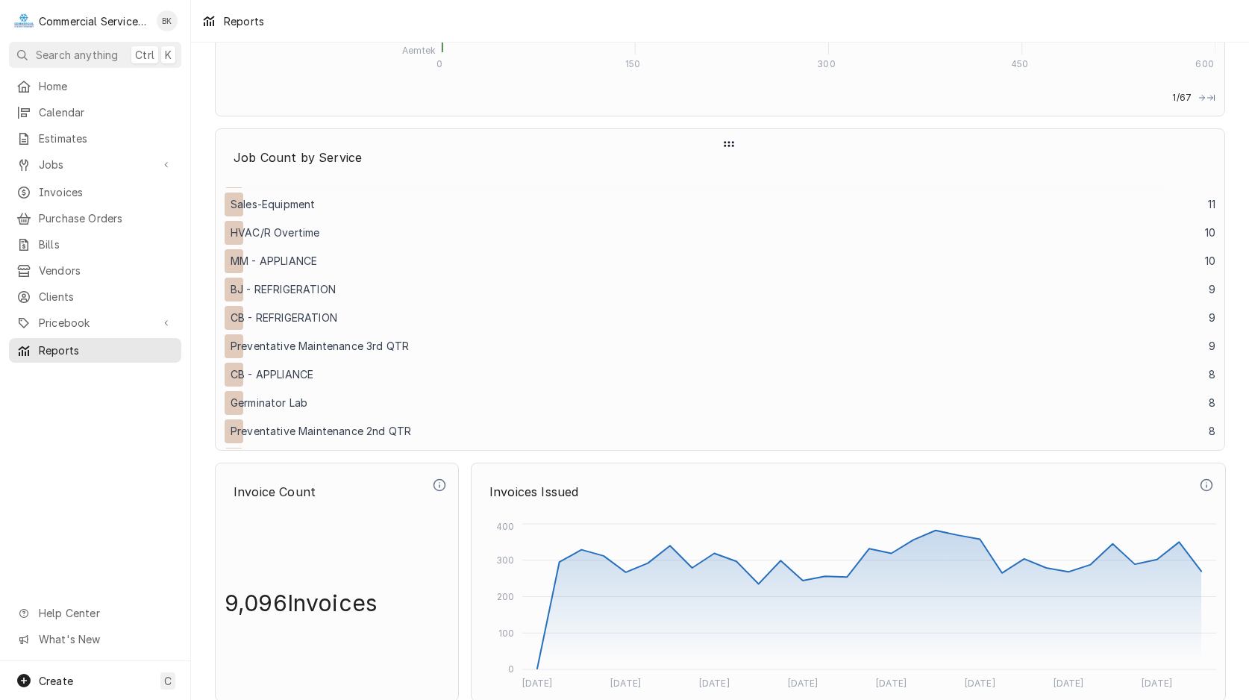
scroll to position [761, 0]
click at [307, 375] on p "CB - APPLIANCE" at bounding box center [272, 373] width 83 height 15
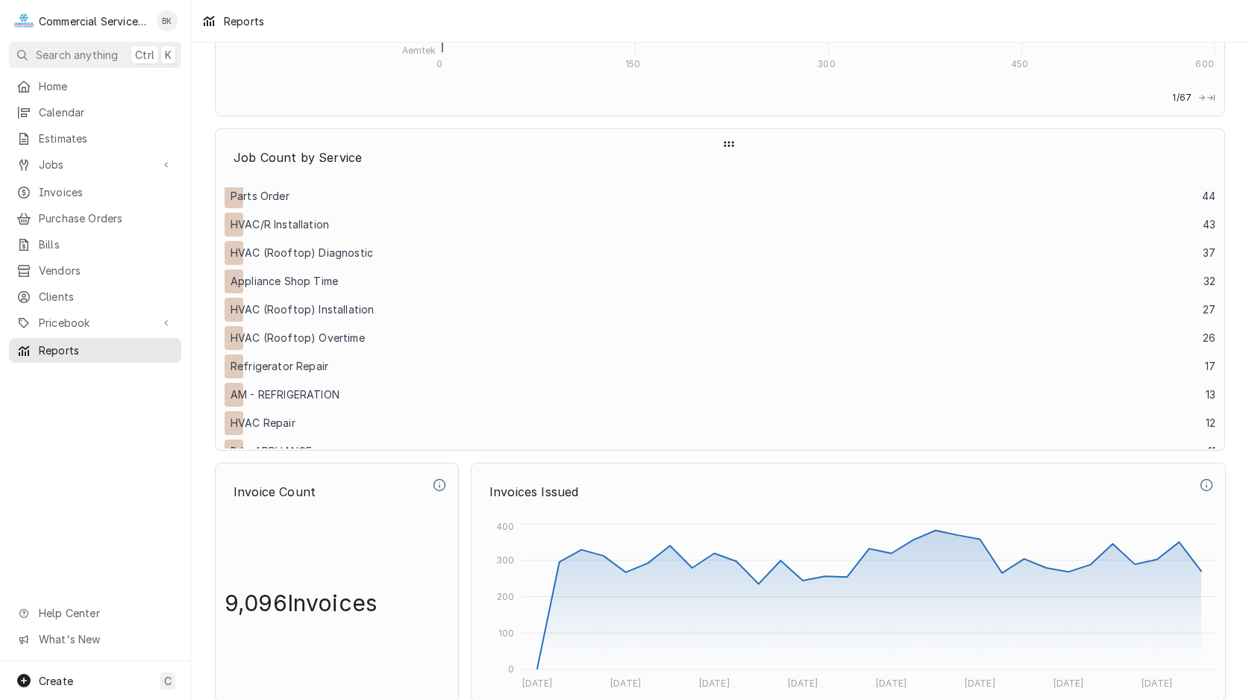
scroll to position [609, 0]
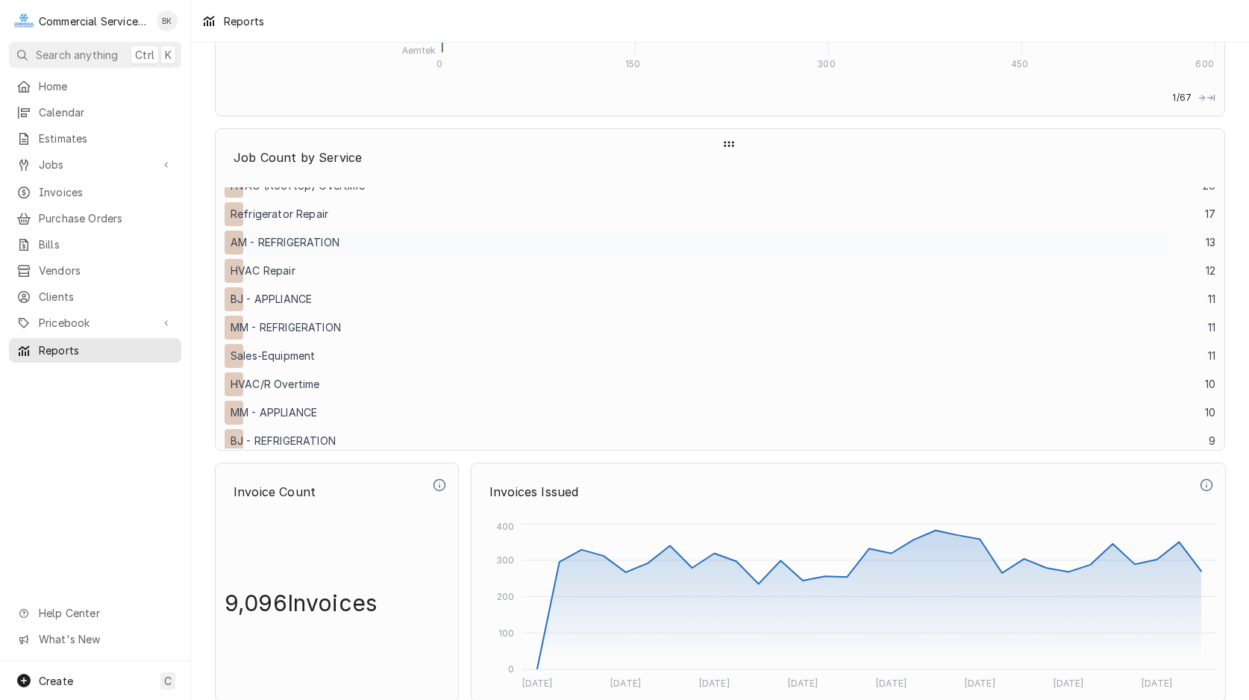
click at [277, 247] on p "AM - REFRIGERATION" at bounding box center [285, 242] width 109 height 15
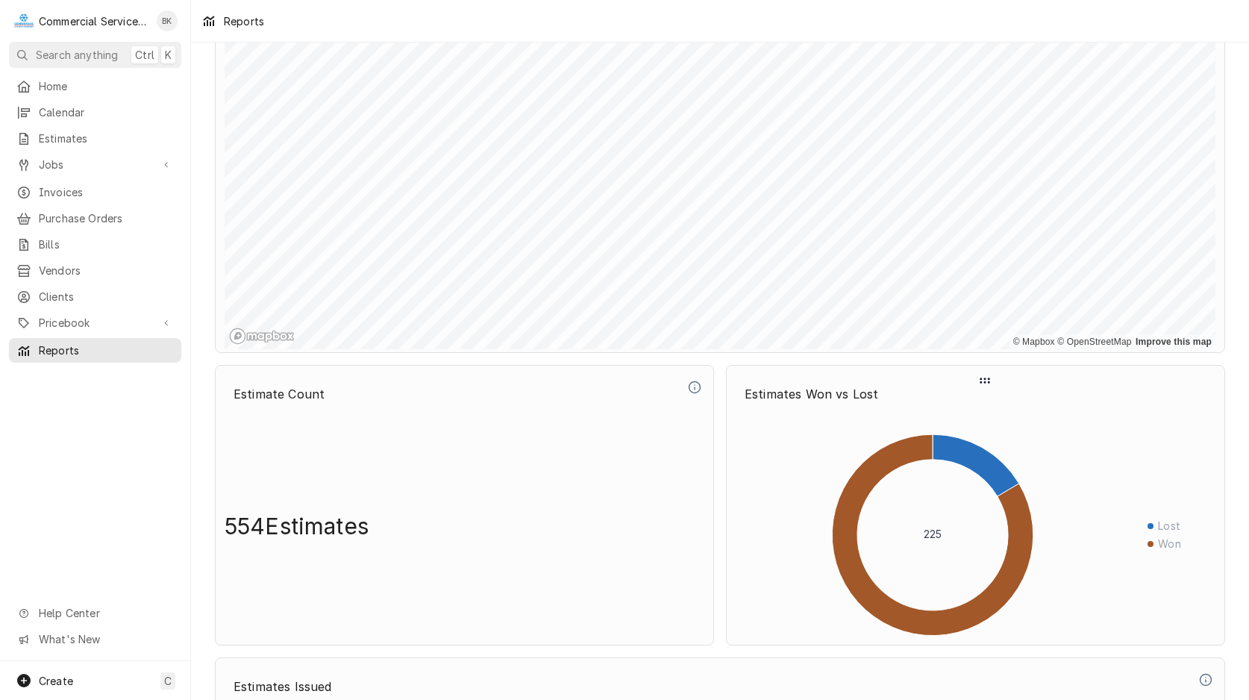
scroll to position [426, 0]
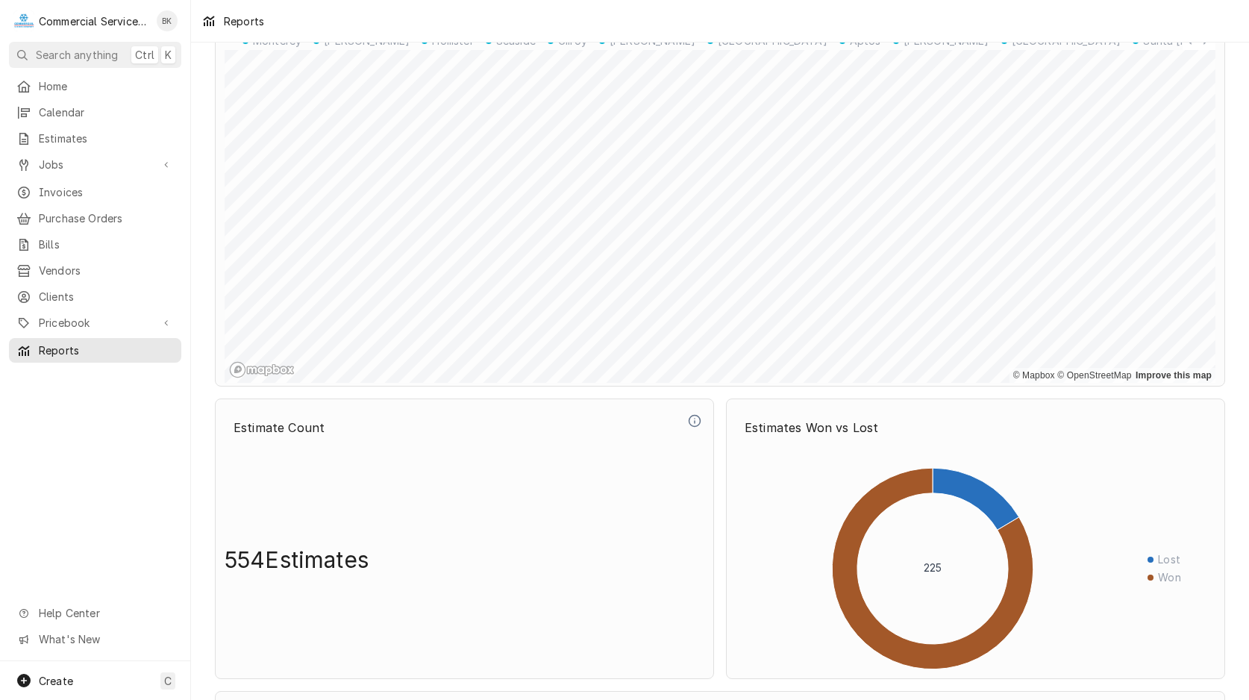
drag, startPoint x: 1021, startPoint y: 13, endPoint x: 1024, endPoint y: 25, distance: 13.0
click at [1021, 11] on div "Reports" at bounding box center [720, 21] width 1058 height 42
drag, startPoint x: 663, startPoint y: 469, endPoint x: 646, endPoint y: 575, distance: 108.1
click at [640, 592] on div "554 Estimates" at bounding box center [465, 559] width 480 height 219
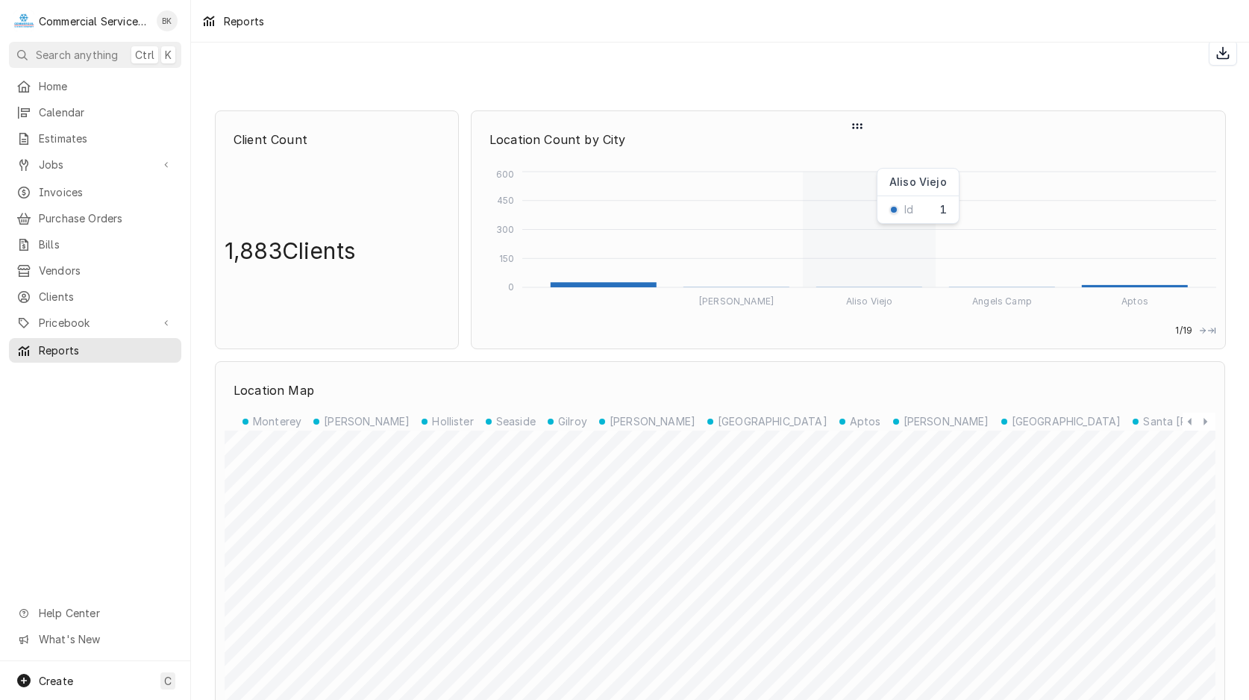
scroll to position [0, 0]
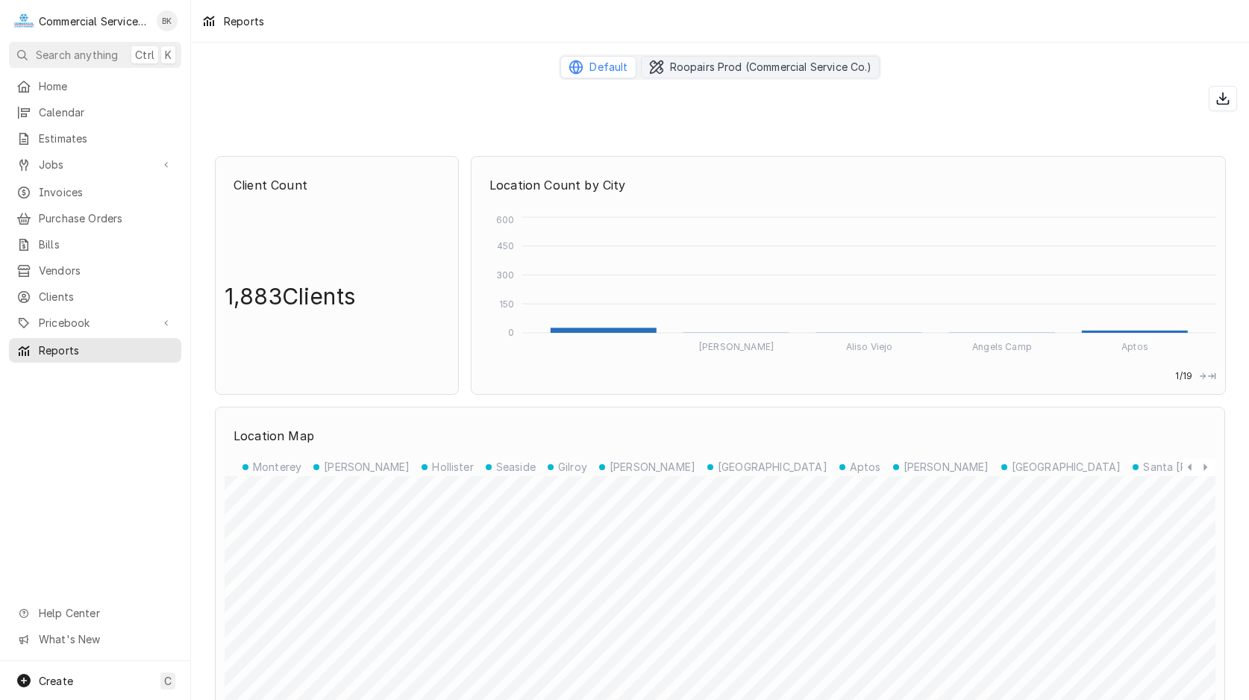
click at [779, 71] on span "Roopairs Prod (Commercial Service Co.)" at bounding box center [771, 67] width 202 height 15
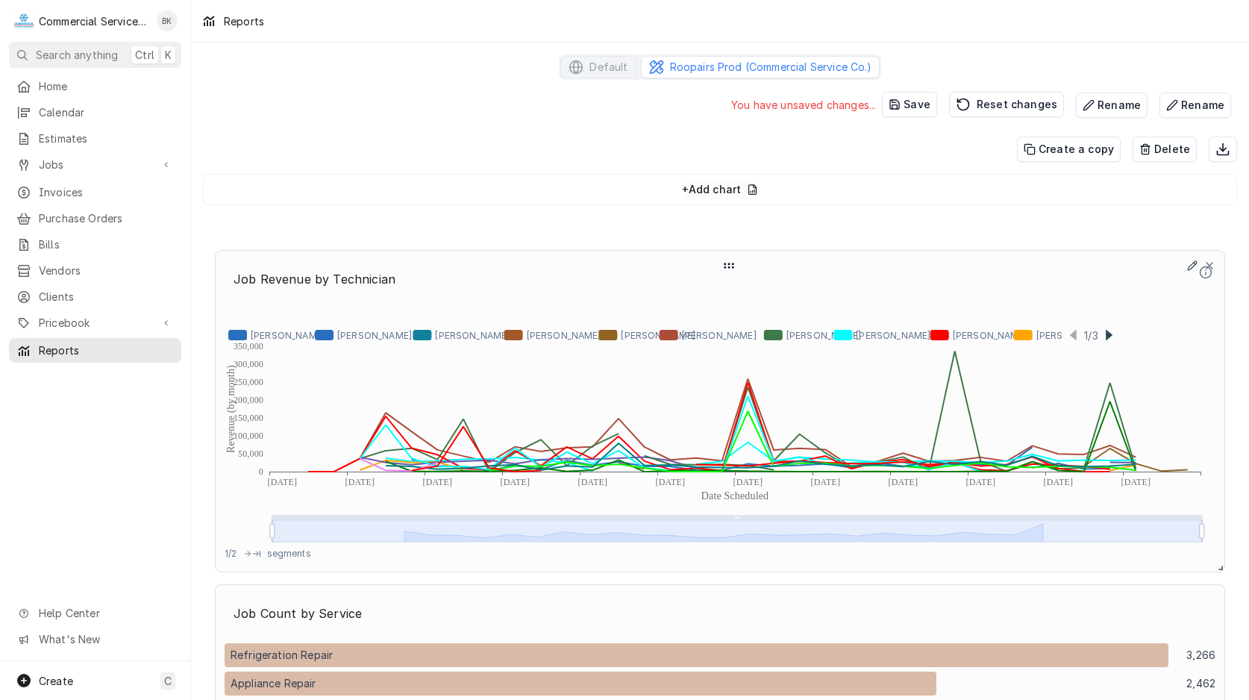
click at [1192, 269] on icon "Dynamic Content Wrapper" at bounding box center [1192, 266] width 10 height 18
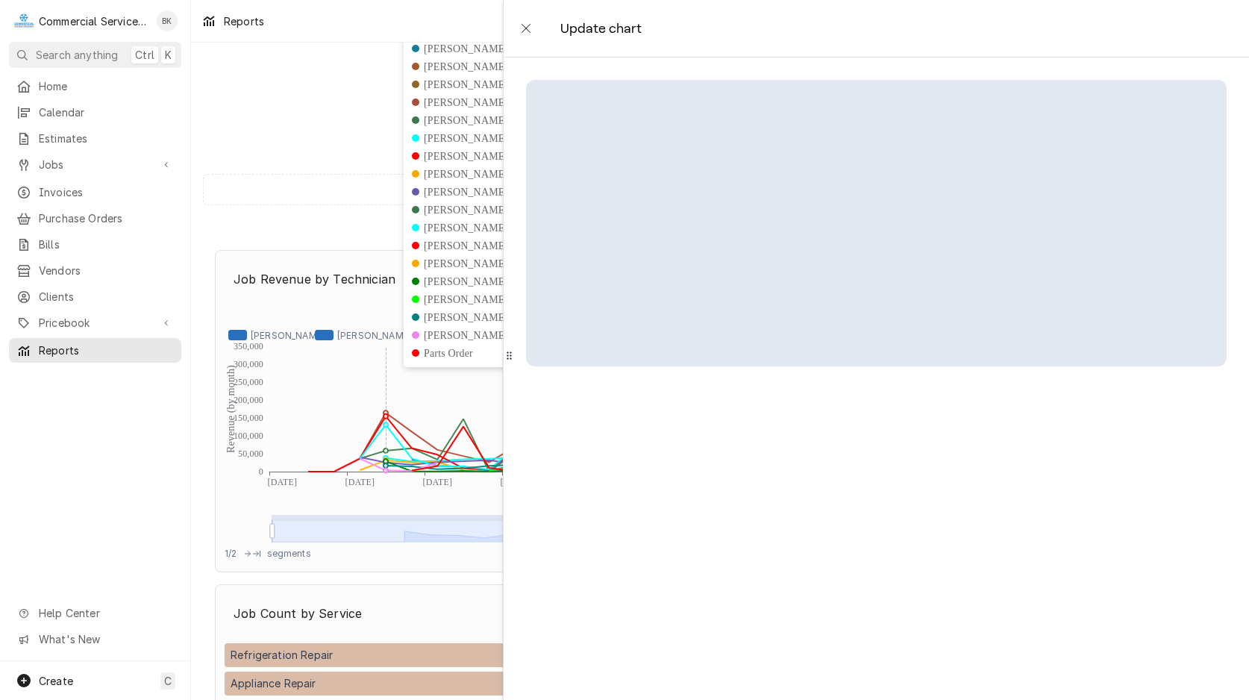
select select "Advanced Line"
select select "Date Scheduled"
select select "month"
select select "Revenue"
select select "Technician"
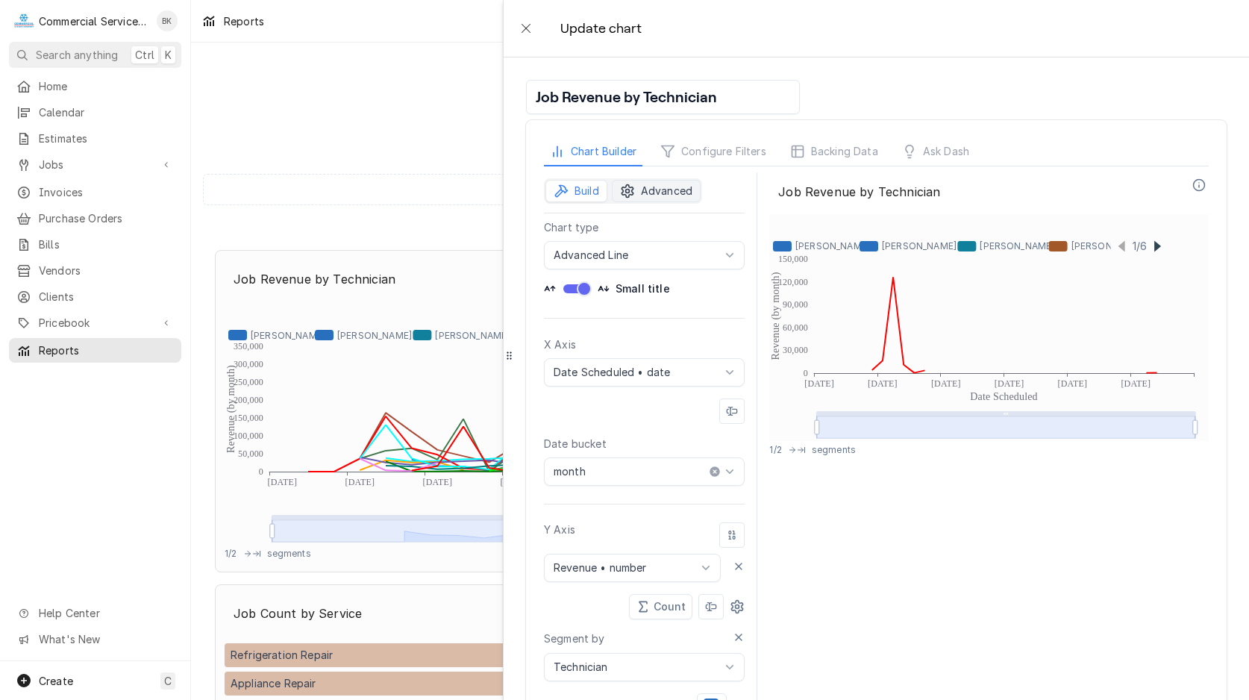
click at [664, 196] on span "Advanced" at bounding box center [666, 191] width 51 height 15
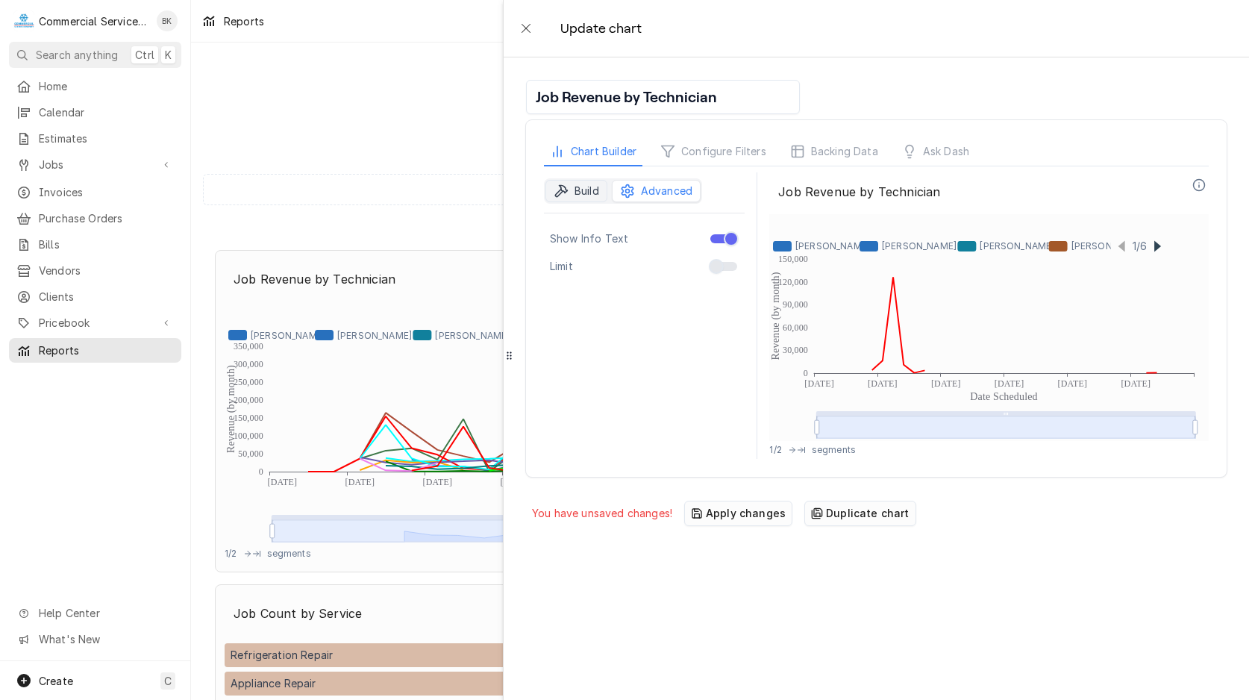
click at [581, 189] on span "Build" at bounding box center [587, 191] width 25 height 15
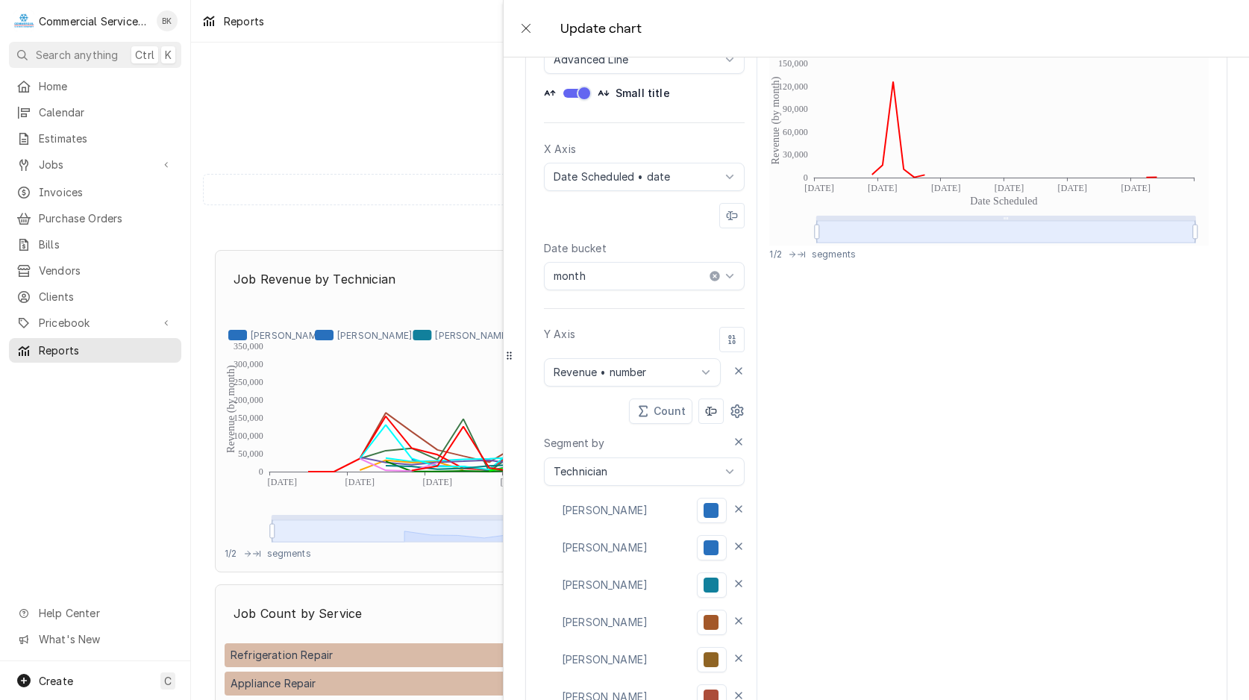
scroll to position [228, 0]
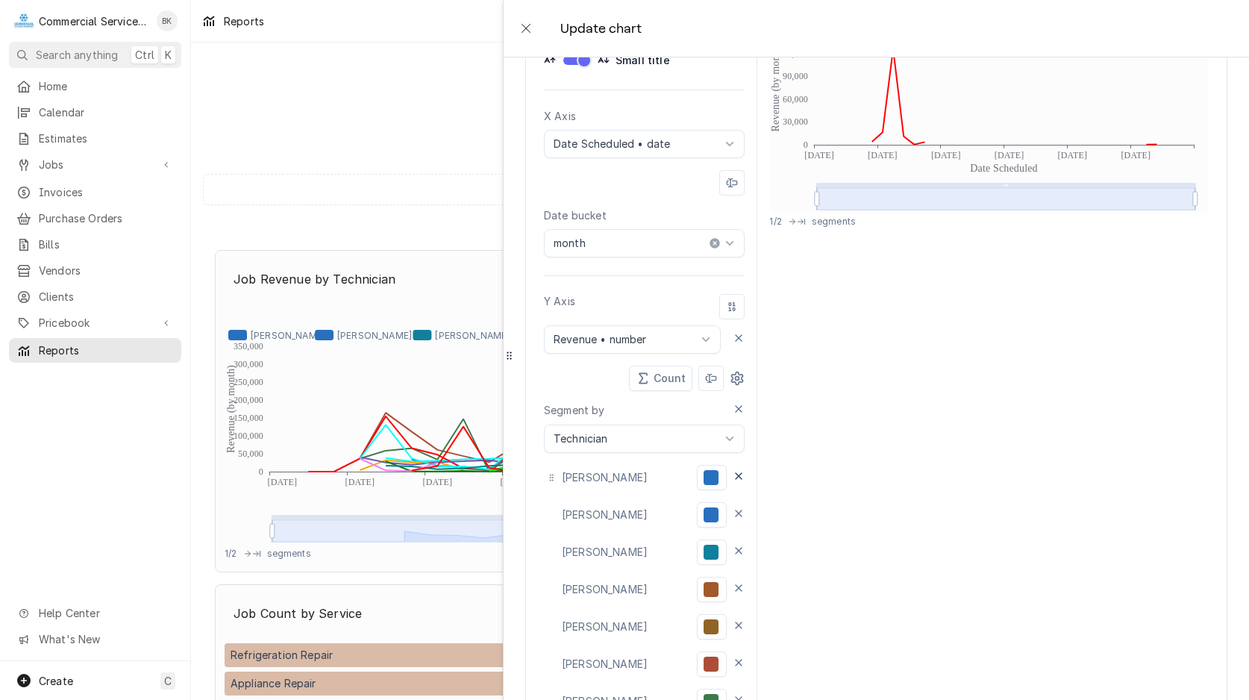
click at [742, 475] on icon at bounding box center [739, 476] width 12 height 12
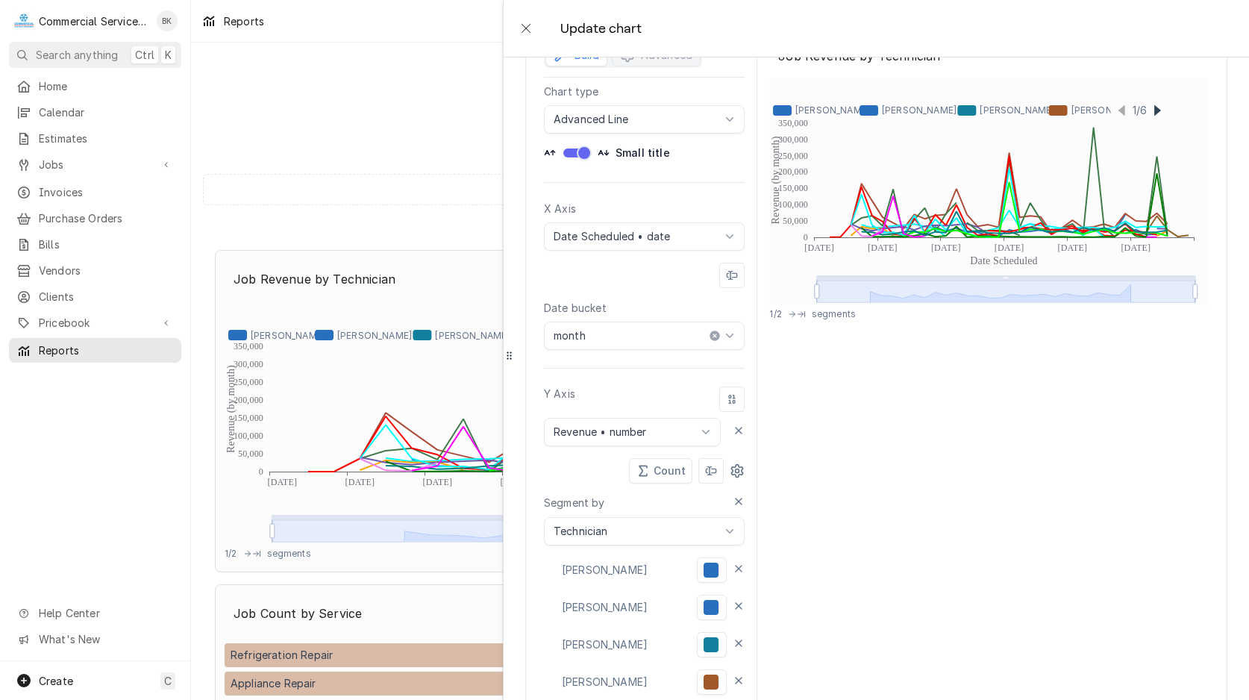
scroll to position [132, 0]
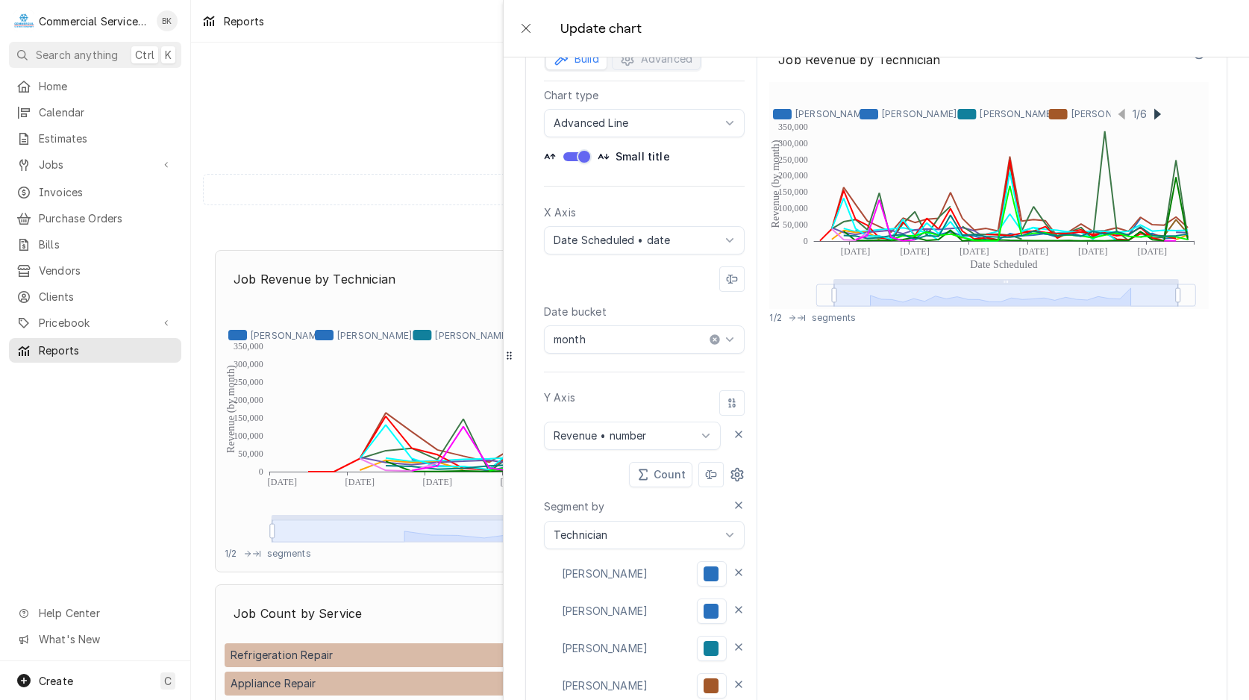
click at [744, 100] on div "Chart type Select... Area Line Advanced Line Line Grouped Bar Stacked Bar Bar L…" at bounding box center [644, 112] width 201 height 50
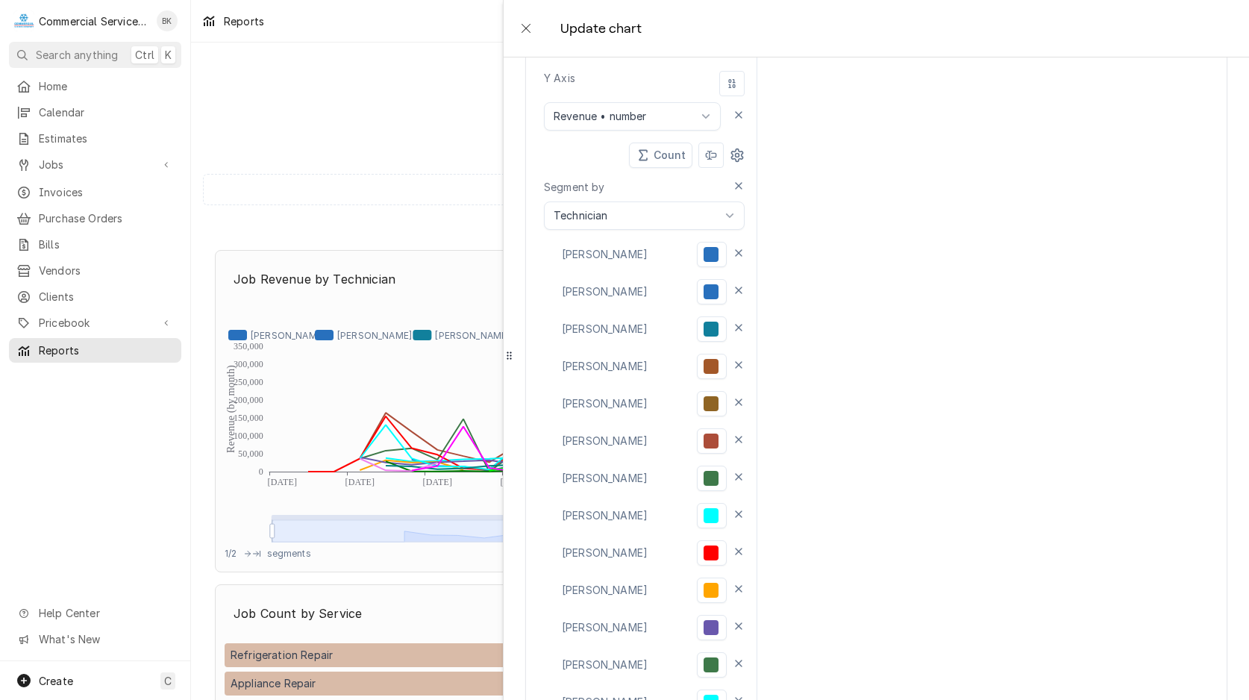
drag, startPoint x: 824, startPoint y: 80, endPoint x: 757, endPoint y: 199, distance: 137.0
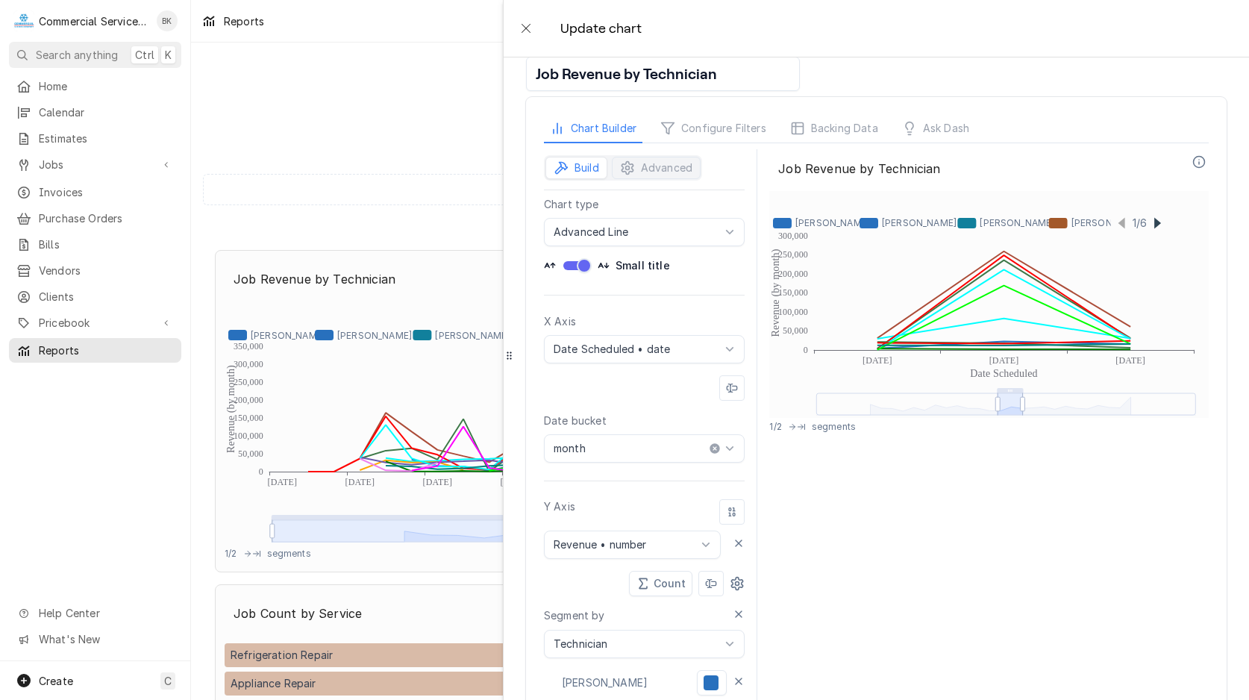
scroll to position [0, 0]
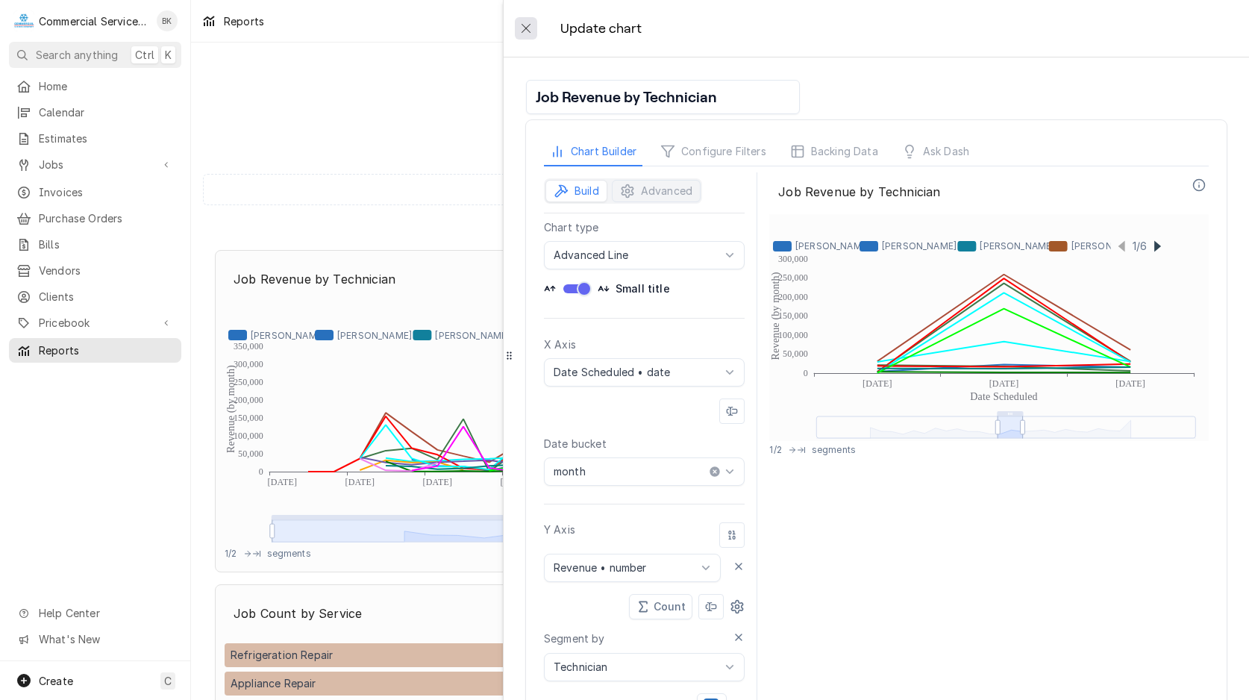
click at [526, 28] on icon "close" at bounding box center [526, 28] width 12 height 12
click at [529, 31] on icon "close" at bounding box center [526, 28] width 12 height 12
